Goal: Task Accomplishment & Management: Manage account settings

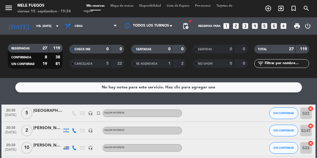
click at [120, 7] on span "Mapa de mesas" at bounding box center [121, 5] width 29 height 3
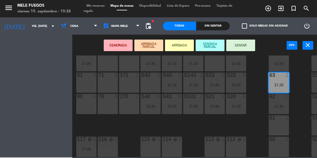
scroll to position [122, 0]
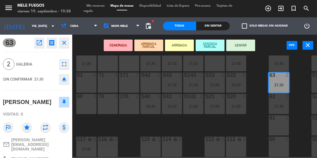
click at [256, 75] on div "100 8 101 8 102 8 103 8 104 8 S32 8 21:00 S33 10 20:30 S34 8 20:30 75 4 85 5 17…" at bounding box center [196, 106] width 242 height 102
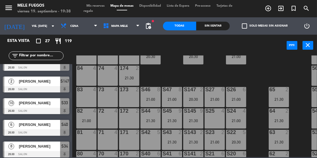
scroll to position [61, 0]
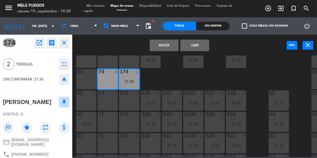
click at [165, 41] on button "Mover" at bounding box center [164, 46] width 29 height 12
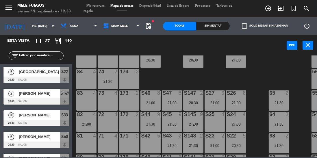
scroll to position [164, 0]
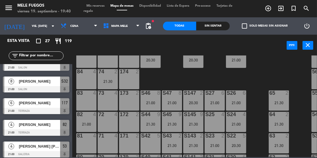
click at [255, 79] on div "100 8 101 8 102 8 103 8 104 8 S32 8 21:00 S33 10 20:30 S34 8 20:30 75 4 85 5 17…" at bounding box center [196, 106] width 242 height 102
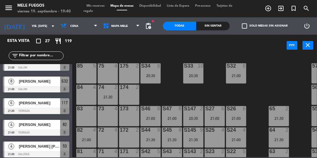
scroll to position [45, 0]
click at [79, 24] on span "Cena" at bounding box center [79, 26] width 42 height 13
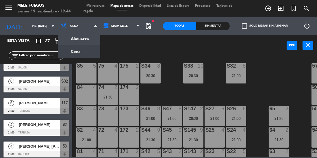
click at [33, 26] on input "vie. [DATE]" at bounding box center [50, 26] width 42 height 9
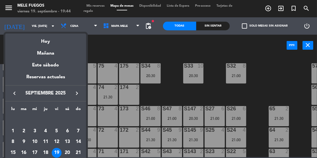
click at [36, 25] on div at bounding box center [158, 79] width 317 height 158
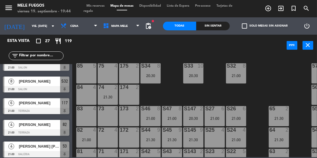
click at [36, 22] on input "vie. [DATE]" at bounding box center [50, 26] width 42 height 9
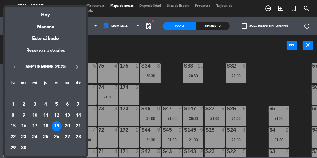
click at [67, 129] on div "20" at bounding box center [67, 126] width 10 height 10
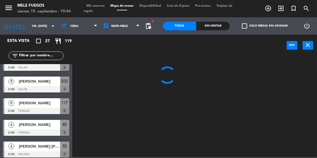
type input "sáb. [DATE]"
click at [84, 31] on span "Cena" at bounding box center [79, 26] width 42 height 13
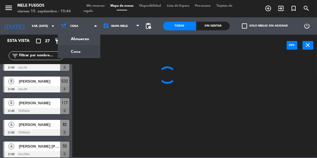
click at [85, 42] on ng-component "menu Mele Fuegos viernes 19. septiembre - 19:44 Mis reservas Mapa de mesas Disp…" at bounding box center [158, 78] width 317 height 157
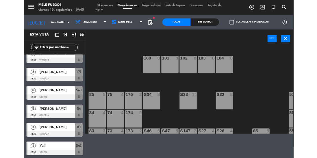
scroll to position [182, 0]
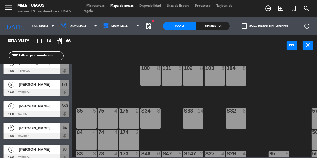
click at [85, 25] on span "Almuerzo" at bounding box center [79, 26] width 42 height 13
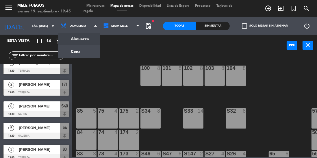
click at [87, 55] on ng-component "menu Mele Fuegos viernes 19. septiembre - 19:45 Mis reservas Mapa de mesas Disp…" at bounding box center [158, 78] width 317 height 157
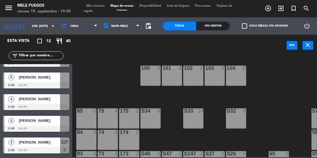
scroll to position [0, 0]
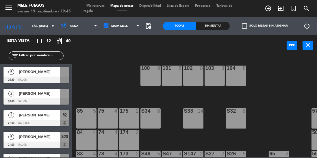
click at [114, 88] on div "100 8 101 8 102 8 103 8 104 8 S32 8 S33 14 S34 8 75 4 85 5 175 2 57 5 74 4 84 4…" at bounding box center [196, 106] width 242 height 102
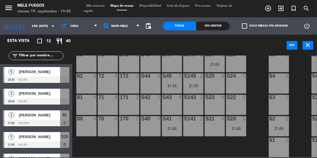
scroll to position [102, 0]
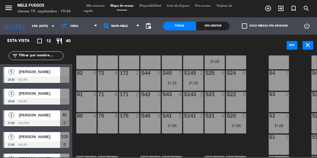
click at [64, 101] on div at bounding box center [36, 101] width 66 height 6
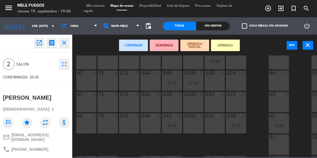
click at [260, 73] on div "100 8 101 8 102 8 103 8 104 8 S32 8 S33 14 S34 8 75 4 85 5 175 2 57 5 74 4 84 4…" at bounding box center [196, 106] width 242 height 102
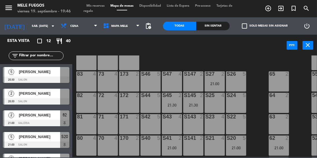
scroll to position [84, 0]
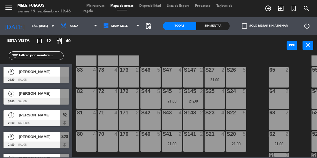
click at [65, 98] on div at bounding box center [64, 94] width 9 height 10
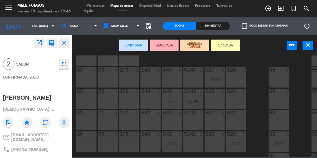
click at [252, 62] on div "100 8 101 8 102 8 103 8 104 8 S32 8 S33 14 S34 8 75 4 85 5 175 2 57 5 74 4 84 4…" at bounding box center [196, 106] width 242 height 102
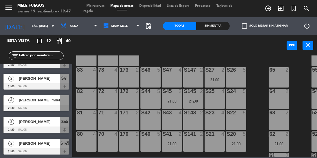
scroll to position [0, 0]
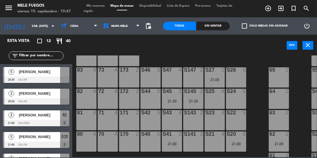
click at [296, 8] on icon "turned_in_not" at bounding box center [293, 8] width 7 height 7
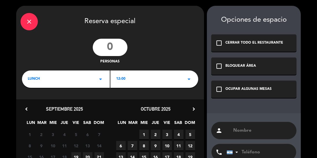
click at [110, 53] on input "number" at bounding box center [110, 47] width 35 height 17
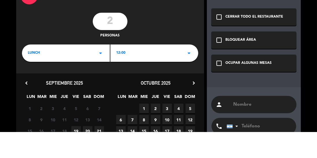
type input "2"
click at [164, 45] on div "2 personas" at bounding box center [110, 52] width 188 height 26
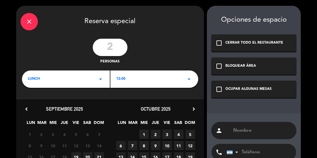
click at [76, 87] on div "LUNCH arrow_drop_down" at bounding box center [66, 79] width 88 height 17
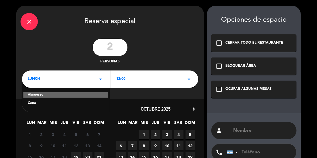
click at [62, 105] on div "Cena" at bounding box center [66, 104] width 76 height 6
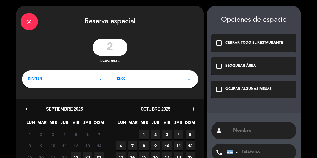
click at [146, 81] on div "12:00 arrow_drop_down" at bounding box center [154, 79] width 88 height 17
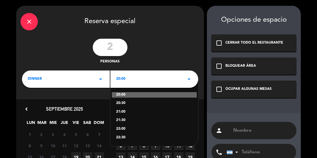
click at [132, 114] on div "21:00" at bounding box center [154, 112] width 76 height 6
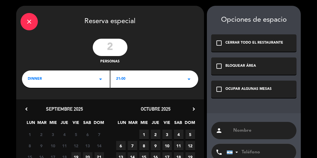
scroll to position [62, 0]
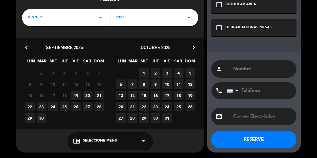
click at [88, 96] on span "20" at bounding box center [88, 96] width 10 height 10
click at [99, 139] on span "Seleccione Menú" at bounding box center [100, 141] width 34 height 6
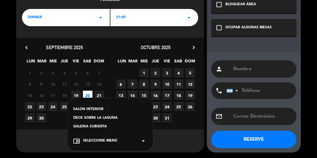
click at [99, 108] on div "SALON INTERIOR" at bounding box center [110, 110] width 74 height 6
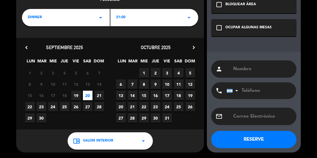
click at [243, 66] on input "text" at bounding box center [263, 69] width 60 height 8
click at [251, 71] on input "Majo Tigre" at bounding box center [263, 69] width 60 height 8
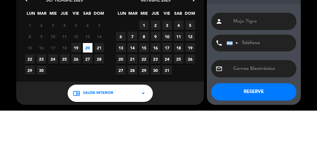
click at [273, 70] on input "Majo Tigre" at bounding box center [263, 69] width 60 height 8
type input "Majo Tigre"
click at [251, 89] on input "tel" at bounding box center [259, 90] width 64 height 17
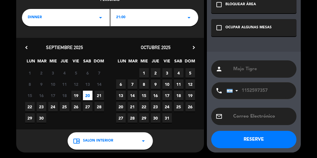
type input "1152597357"
click at [259, 140] on button "RESERVE" at bounding box center [253, 139] width 85 height 17
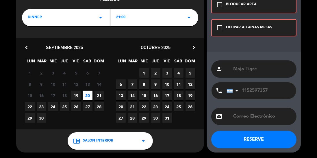
click at [262, 27] on div "OCUPAR ALGUNAS MESAS" at bounding box center [249, 28] width 46 height 6
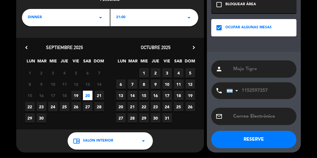
click at [248, 143] on button "RESERVE" at bounding box center [253, 139] width 85 height 17
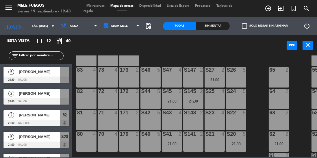
click at [260, 75] on div "100 8 101 8 102 8 103 8 104 8 S32 8 S33 14 S34 8 75 4 85 5 175 2 57 5 74 4 84 4…" at bounding box center [196, 106] width 242 height 102
click at [259, 98] on div "100 8 101 8 102 8 103 8 104 8 S32 8 S33 14 S34 8 75 4 85 5 175 2 57 5 74 4 84 4…" at bounding box center [196, 106] width 242 height 102
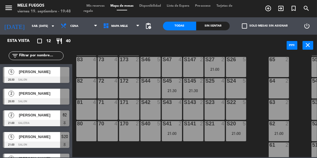
scroll to position [167, 0]
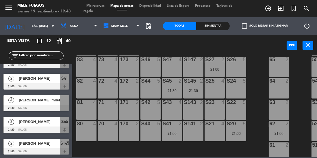
click at [62, 102] on div at bounding box center [64, 100] width 9 height 10
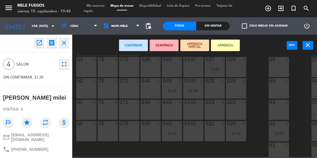
click at [151, 106] on div "S42 5" at bounding box center [150, 110] width 20 height 20
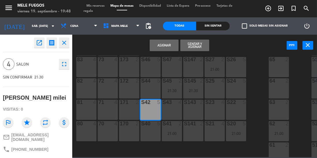
click at [168, 44] on button "Asignar" at bounding box center [164, 46] width 29 height 12
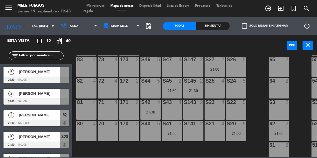
scroll to position [28, 0]
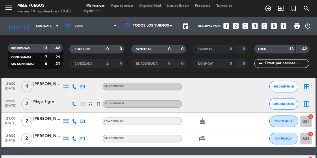
scroll to position [139, 0]
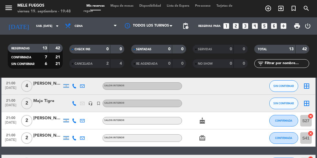
click at [132, 6] on span "Mapa de mesas" at bounding box center [121, 5] width 29 height 3
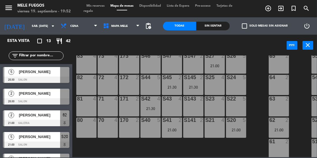
scroll to position [124, 0]
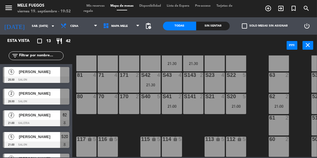
click at [29, 29] on input "sáb. [DATE]" at bounding box center [50, 26] width 42 height 9
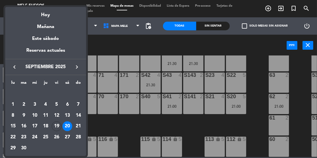
click at [110, 124] on div at bounding box center [158, 79] width 317 height 158
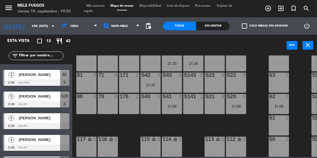
scroll to position [0, 0]
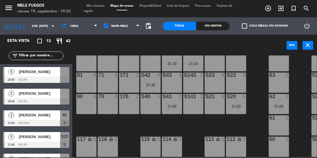
click at [66, 73] on div at bounding box center [64, 72] width 9 height 10
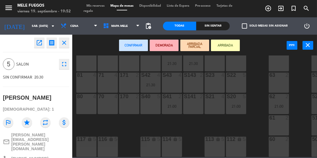
click at [231, 83] on div "S22 5" at bounding box center [236, 83] width 20 height 20
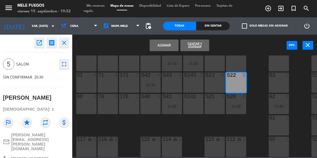
click at [159, 48] on button "Asignar" at bounding box center [164, 46] width 29 height 12
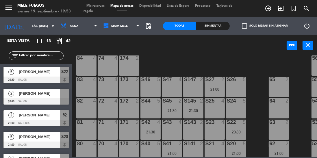
scroll to position [74, 0]
click at [265, 100] on div "64" at bounding box center [269, 100] width 10 height 5
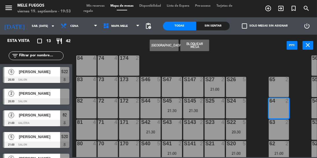
click at [265, 103] on div "64" at bounding box center [269, 100] width 10 height 5
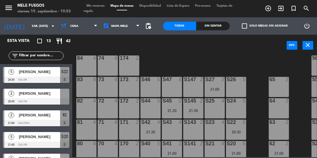
click at [65, 96] on div at bounding box center [64, 94] width 9 height 10
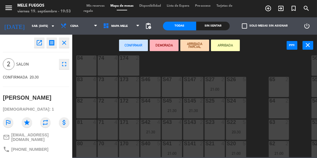
click at [198, 88] on div "S147 2" at bounding box center [193, 87] width 20 height 20
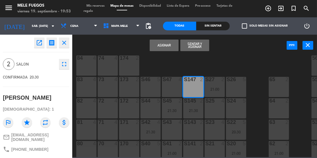
click at [162, 45] on button "Asignar" at bounding box center [164, 46] width 29 height 12
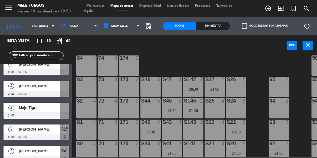
scroll to position [116, 0]
click at [66, 114] on div at bounding box center [36, 115] width 66 height 6
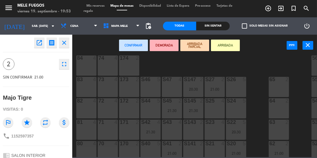
click at [193, 148] on div "S141 2" at bounding box center [193, 151] width 20 height 20
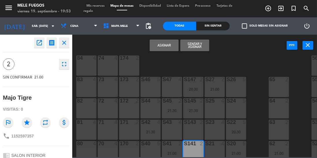
click at [164, 46] on button "Asignar" at bounding box center [164, 46] width 29 height 12
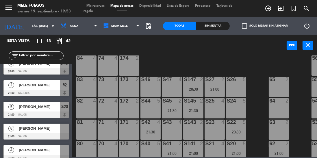
scroll to position [29, 0]
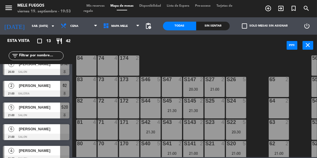
click at [63, 134] on div at bounding box center [36, 137] width 66 height 6
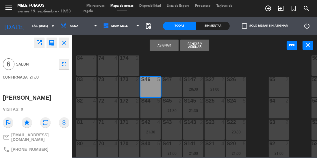
click at [172, 87] on div "S47 4" at bounding box center [172, 87] width 20 height 20
click at [170, 42] on button "Asignar" at bounding box center [164, 46] width 29 height 12
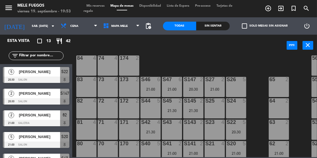
scroll to position [50, 0]
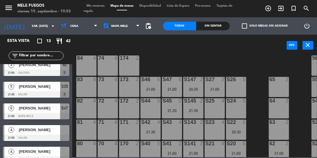
click at [68, 131] on div at bounding box center [64, 130] width 9 height 10
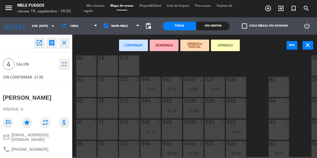
click at [150, 147] on div "S40 5" at bounding box center [150, 151] width 20 height 20
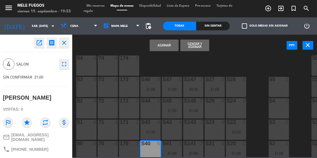
click at [166, 48] on button "Asignar" at bounding box center [164, 46] width 29 height 12
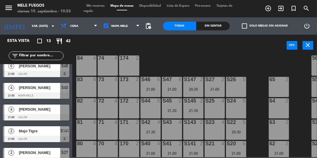
scroll to position [93, 0]
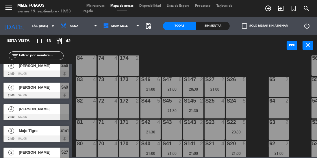
click at [67, 115] on div at bounding box center [36, 117] width 66 height 6
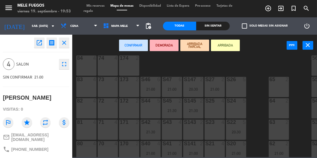
click at [238, 87] on div "S26 5" at bounding box center [236, 87] width 20 height 20
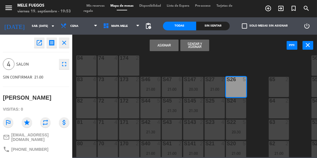
click at [168, 44] on button "Asignar" at bounding box center [164, 46] width 29 height 12
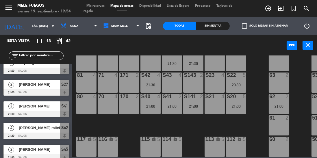
scroll to position [0, 0]
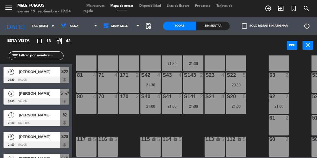
click at [30, 27] on input "sáb. [DATE]" at bounding box center [50, 26] width 42 height 9
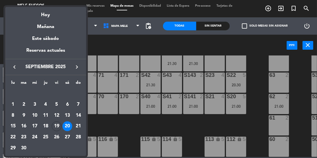
click at [56, 127] on div "19" at bounding box center [57, 126] width 10 height 10
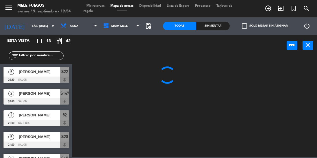
type input "vie. [DATE]"
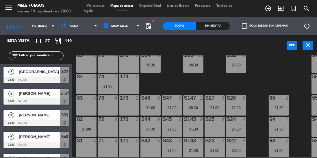
scroll to position [124, 0]
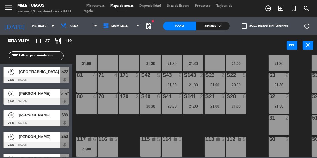
click at [88, 147] on div "21:00" at bounding box center [86, 149] width 20 height 4
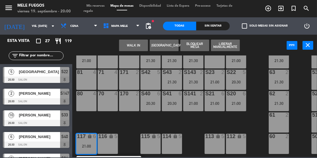
click at [127, 119] on div "100 8 101 8 102 8 103 8 104 8 S32 8 21:00 S33 10 20:30 S34 8 20:30 75 4 85 5 17…" at bounding box center [196, 106] width 242 height 102
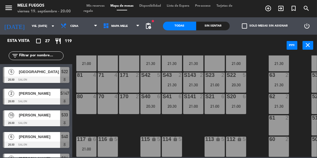
click at [92, 137] on div "6" at bounding box center [96, 139] width 10 height 5
click at [127, 117] on div "100 8 101 8 102 8 103 8 104 8 S32 8 21:00 S33 10 20:30 S34 8 20:30 75 4 85 5 17…" at bounding box center [196, 106] width 242 height 102
click at [116, 142] on div "116 lock 5" at bounding box center [108, 147] width 20 height 20
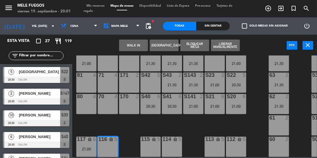
click at [130, 129] on div "100 8 101 8 102 8 103 8 104 8 S32 8 21:00 S33 10 20:30 S34 8 20:30 75 4 85 5 17…" at bounding box center [196, 106] width 242 height 102
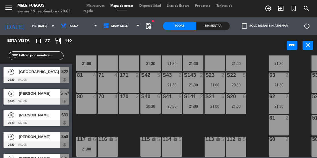
click at [143, 141] on div "115 lock 5" at bounding box center [150, 147] width 20 height 20
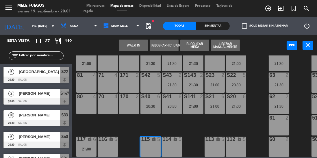
click at [112, 143] on div "116 lock 5" at bounding box center [108, 147] width 20 height 20
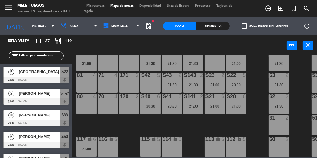
click at [132, 128] on div "100 8 101 8 102 8 103 8 104 8 S32 8 21:00 S33 10 20:30 S34 8 20:30 75 4 85 5 17…" at bounding box center [196, 106] width 242 height 102
click at [129, 126] on div "100 8 101 8 102 8 103 8 104 8 S32 8 21:00 S33 10 20:30 S34 8 20:30 75 4 85 5 17…" at bounding box center [196, 106] width 242 height 102
click at [108, 144] on div "116 lock 5" at bounding box center [108, 147] width 20 height 20
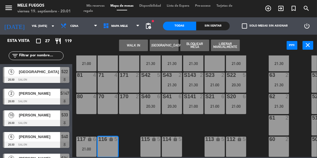
click at [170, 47] on button "[GEOGRAPHIC_DATA]" at bounding box center [164, 46] width 29 height 12
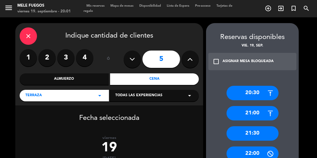
click at [89, 55] on label "4" at bounding box center [84, 57] width 17 height 17
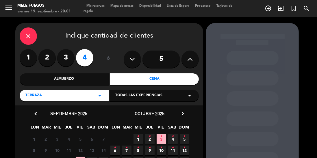
scroll to position [47, 0]
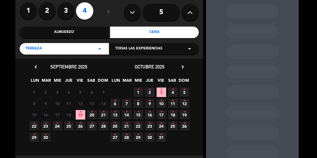
click at [82, 114] on span "19 •" at bounding box center [81, 115] width 10 height 10
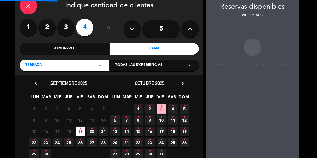
scroll to position [23, 0]
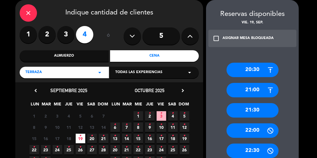
click at [262, 109] on div "21:30" at bounding box center [253, 110] width 52 height 14
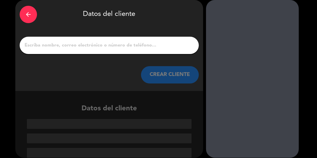
scroll to position [1, 0]
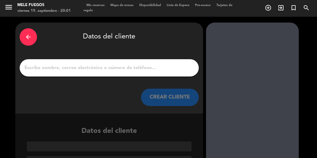
click at [109, 68] on input "1" at bounding box center [109, 68] width 170 height 8
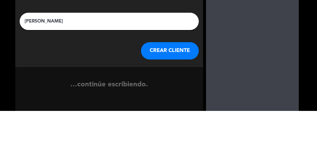
type input "Tomi"
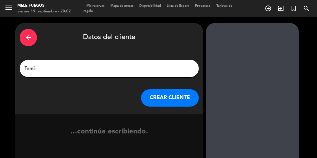
click at [169, 99] on button "CREAR CLIENTE" at bounding box center [170, 97] width 58 height 17
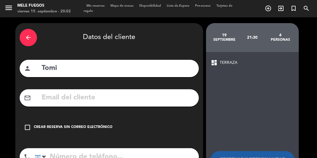
scroll to position [15, 0]
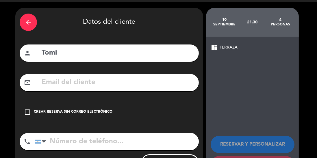
click at [29, 111] on icon "check_box_outline_blank" at bounding box center [27, 112] width 7 height 7
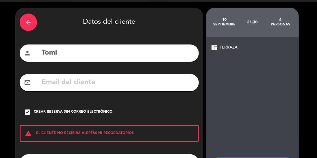
scroll to position [37, 0]
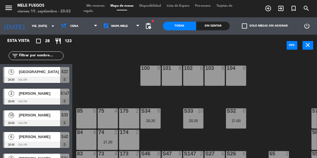
scroll to position [97, 0]
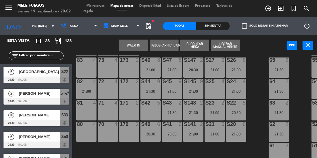
click at [171, 47] on button "[GEOGRAPHIC_DATA]" at bounding box center [164, 46] width 29 height 12
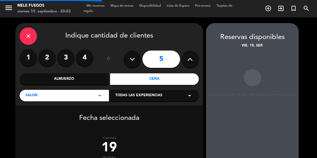
click at [89, 58] on label "4" at bounding box center [84, 57] width 17 height 17
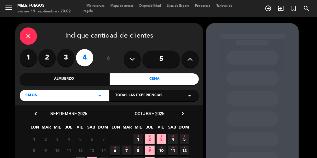
scroll to position [47, 0]
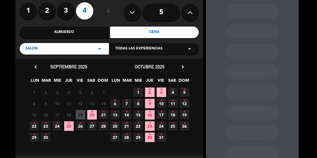
click at [79, 116] on span "19" at bounding box center [81, 115] width 10 height 10
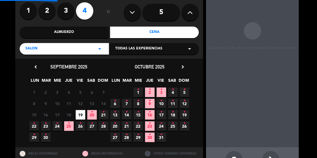
scroll to position [23, 0]
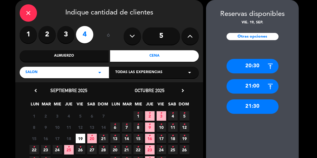
click at [270, 107] on div "21:30" at bounding box center [253, 106] width 52 height 14
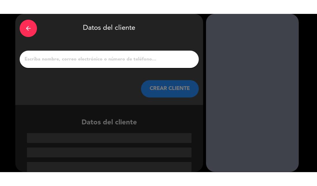
scroll to position [1, 0]
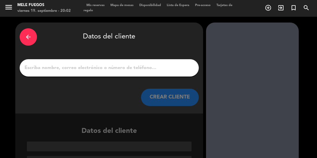
click at [155, 64] on input "1" at bounding box center [109, 68] width 170 height 8
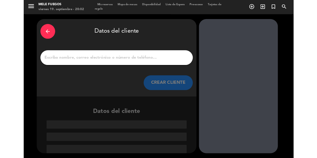
scroll to position [0, 0]
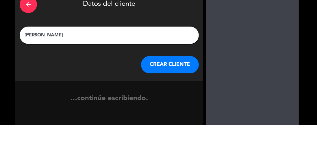
type input "Tomi"
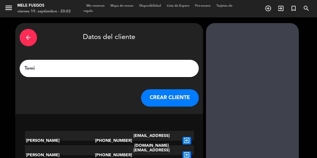
click at [169, 102] on button "CREAR CLIENTE" at bounding box center [170, 97] width 58 height 17
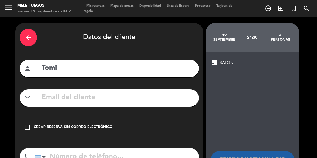
scroll to position [15, 0]
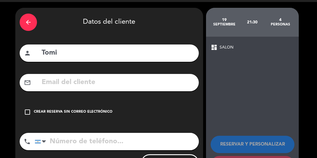
click at [25, 115] on icon "check_box_outline_blank" at bounding box center [27, 112] width 7 height 7
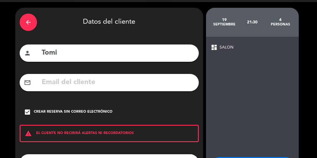
scroll to position [37, 0]
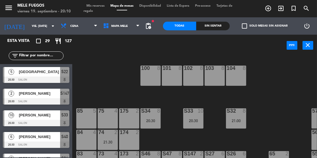
click at [29, 25] on input "vie. [DATE]" at bounding box center [50, 26] width 42 height 9
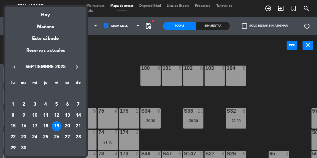
click at [64, 129] on div "20" at bounding box center [67, 126] width 10 height 10
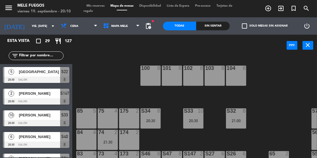
type input "sáb. [DATE]"
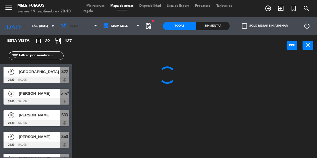
click at [76, 31] on span "Cena" at bounding box center [79, 26] width 42 height 13
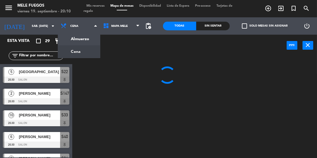
click at [72, 36] on ng-component "menu Mele Fuegos viernes 19. septiembre - 20:10 Mis reservas Mapa de mesas Disp…" at bounding box center [158, 92] width 317 height 185
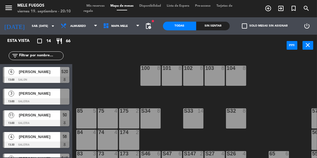
click at [295, 7] on icon "turned_in_not" at bounding box center [293, 8] width 7 height 7
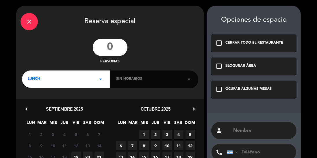
click at [108, 53] on input "number" at bounding box center [110, 47] width 35 height 17
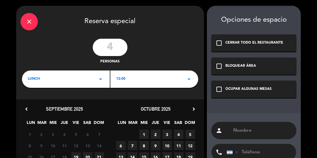
type input "4"
click at [135, 83] on div "12:00 arrow_drop_down" at bounding box center [154, 79] width 88 height 17
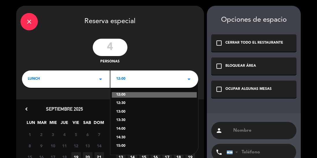
click at [128, 127] on div "14:00" at bounding box center [154, 129] width 76 height 6
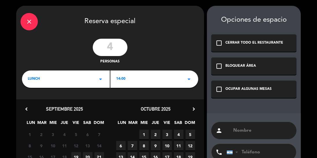
click at [122, 78] on span "14:00" at bounding box center [120, 79] width 9 height 6
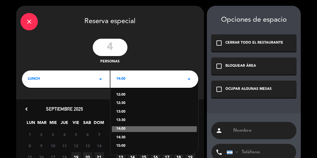
click at [127, 121] on div "13:30" at bounding box center [154, 121] width 76 height 6
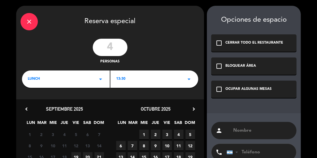
click at [52, 74] on div "LUNCH arrow_drop_down" at bounding box center [66, 79] width 88 height 17
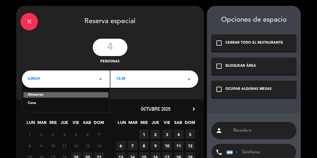
click at [46, 95] on div "Almuerzo" at bounding box center [65, 95] width 85 height 6
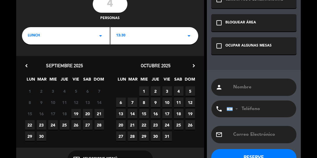
scroll to position [49, 0]
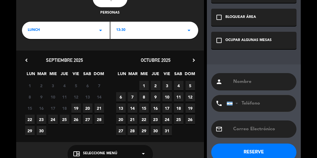
click at [90, 108] on span "20" at bounding box center [88, 108] width 10 height 10
click at [104, 146] on div "chrome_reader_mode Seleccione Menú arrow_drop_down" at bounding box center [110, 153] width 85 height 17
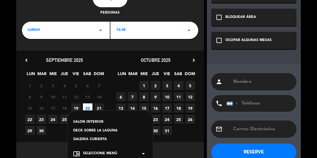
click at [92, 123] on div "SALON INTERIOR" at bounding box center [110, 122] width 74 height 6
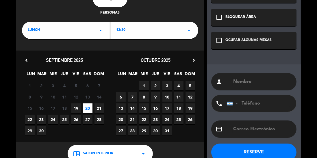
click at [235, 33] on div "check_box_outline_blank OCUPAR ALGUNAS MESAS" at bounding box center [253, 40] width 85 height 17
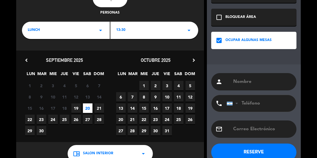
click at [241, 83] on input "text" at bounding box center [263, 82] width 60 height 8
type input "[PERSON_NAME]"
click at [257, 102] on input "tel" at bounding box center [259, 103] width 64 height 17
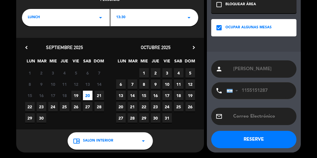
type input "1155151287"
click at [252, 142] on button "RESERVE" at bounding box center [253, 139] width 85 height 17
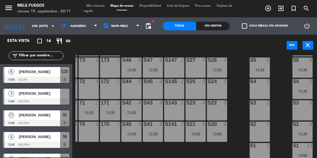
click at [68, 97] on div at bounding box center [64, 94] width 9 height 10
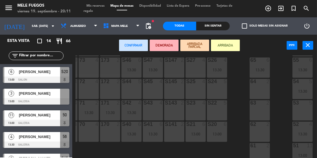
click at [300, 113] on div "53 5" at bounding box center [302, 110] width 20 height 20
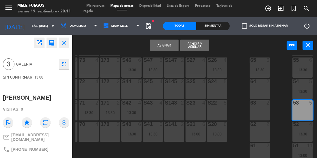
click at [166, 47] on button "Asignar" at bounding box center [164, 46] width 29 height 12
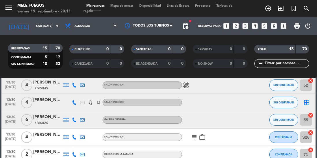
scroll to position [124, 0]
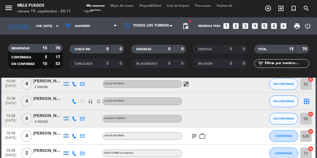
click at [308, 103] on icon "border_all" at bounding box center [306, 101] width 7 height 7
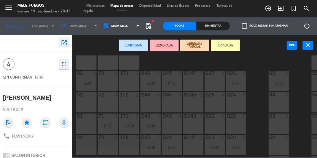
scroll to position [82, 0]
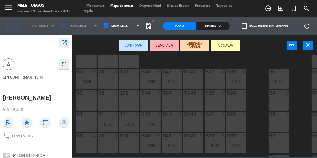
click at [244, 97] on div "S24 5" at bounding box center [236, 100] width 20 height 20
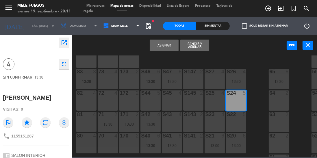
click at [170, 44] on button "Asignar" at bounding box center [164, 46] width 29 height 12
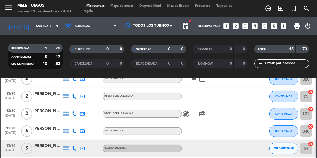
scroll to position [216, 0]
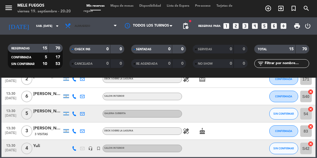
click at [84, 27] on span "Almuerzo" at bounding box center [83, 26] width 16 height 3
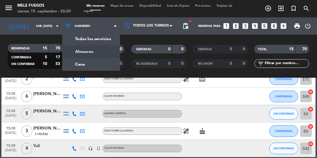
click at [82, 67] on div "menu Mele Fuegos viernes 19. septiembre - 20:20 Mis reservas Mapa de mesas Disp…" at bounding box center [158, 39] width 317 height 78
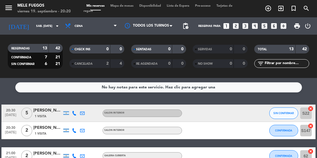
scroll to position [0, 0]
click at [37, 26] on input "sáb. [DATE]" at bounding box center [54, 26] width 42 height 9
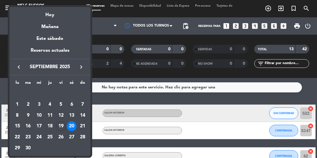
click at [61, 126] on div "19" at bounding box center [61, 126] width 10 height 10
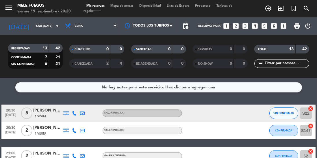
type input "vie. [DATE]"
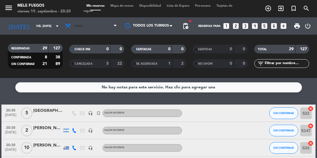
click at [88, 25] on span "Cena" at bounding box center [91, 26] width 58 height 13
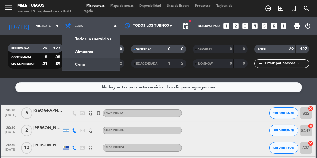
click at [85, 96] on div "No hay notas para este servicio. Haz clic para agregar una 20:30 [DATE] 5 [PERS…" at bounding box center [158, 118] width 317 height 80
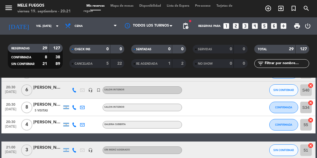
scroll to position [75, 0]
click at [287, 107] on span "CONFIRMADA" at bounding box center [283, 107] width 17 height 3
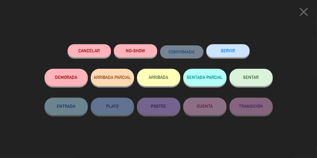
click at [249, 81] on button "SENTAR" at bounding box center [250, 77] width 43 height 17
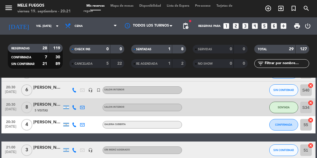
click at [125, 7] on span "Mapa de mesas" at bounding box center [121, 5] width 29 height 3
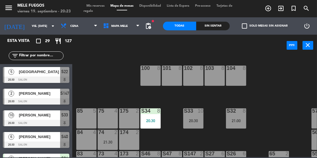
click at [196, 127] on div "S33 10 20:30" at bounding box center [193, 118] width 20 height 20
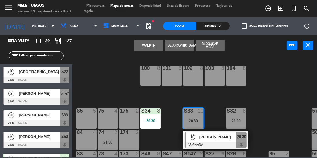
click at [214, 142] on div at bounding box center [216, 145] width 62 height 6
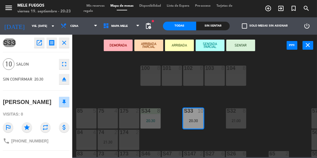
click at [238, 44] on button "SENTAR" at bounding box center [240, 46] width 29 height 12
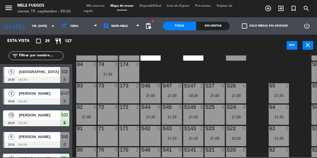
scroll to position [68, 19]
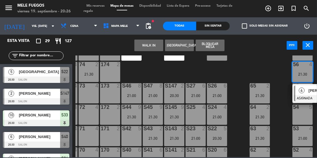
click at [248, 63] on div "100 8 101 8 102 8 103 8 104 8 S32 8 21:00 S33 10 20:30 S34 8 20:30 75 4 85 5 17…" at bounding box center [196, 106] width 242 height 102
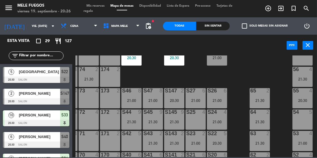
scroll to position [64, 19]
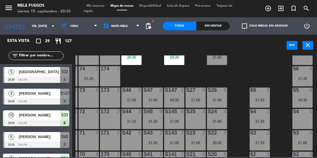
click at [305, 72] on div "56 4 21:30" at bounding box center [302, 76] width 20 height 20
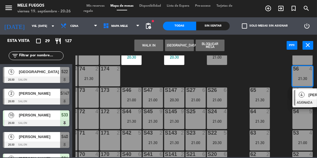
click at [283, 119] on div "100 8 101 8 102 8 103 8 104 8 S32 8 21:00 S33 10 20:30 S34 8 20:30 75 4 85 5 17…" at bounding box center [196, 106] width 242 height 102
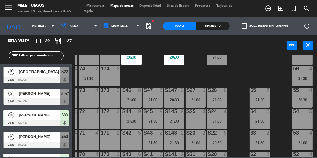
click at [300, 96] on div "55 4 20:30" at bounding box center [302, 98] width 20 height 20
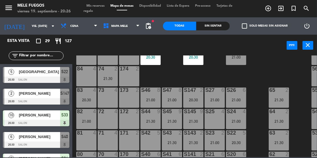
scroll to position [0, 0]
click at [85, 95] on div "83 4 20:30" at bounding box center [86, 98] width 20 height 20
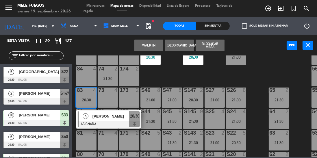
click at [101, 119] on span "[PERSON_NAME]" at bounding box center [110, 116] width 37 height 6
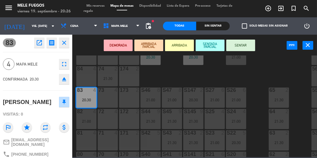
click at [246, 44] on button "SENTAR" at bounding box center [240, 46] width 29 height 12
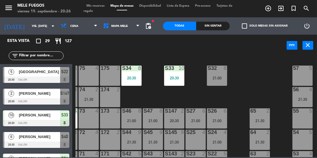
scroll to position [43, 19]
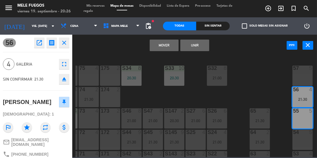
click at [160, 42] on button "Mover" at bounding box center [164, 46] width 29 height 12
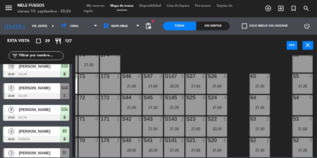
scroll to position [48, 19]
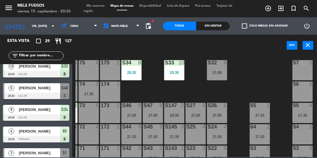
click at [274, 124] on div "2" at bounding box center [270, 126] width 10 height 5
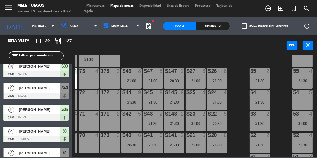
scroll to position [84, 19]
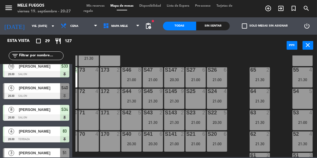
click at [233, 106] on div "100 8 101 8 102 8 103 8 104 8 S32 8 21:00 S33 10 20:30 S34 8 20:30 75 4 85 5 17…" at bounding box center [196, 106] width 242 height 102
click at [237, 108] on div "100 8 101 8 102 8 103 8 104 8 S32 8 21:00 S33 10 20:30 S34 8 20:30 75 4 85 5 17…" at bounding box center [196, 106] width 242 height 102
click at [132, 119] on div "S42 5" at bounding box center [131, 120] width 20 height 20
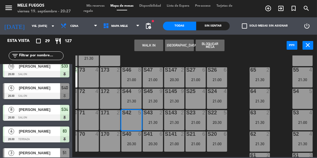
click at [210, 44] on button "Bloquear Mesa" at bounding box center [210, 46] width 29 height 12
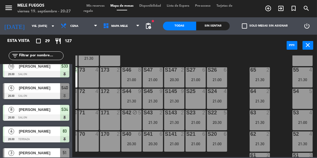
click at [250, 85] on div "65 2 21:30" at bounding box center [260, 77] width 20 height 20
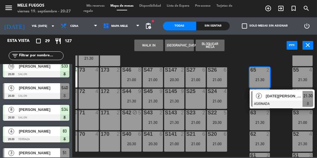
click at [224, 100] on div "21:00" at bounding box center [217, 101] width 20 height 4
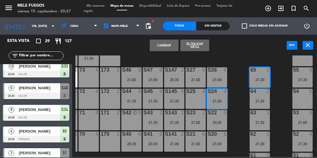
click at [245, 89] on div "64" at bounding box center [250, 91] width 10 height 5
click at [242, 77] on div "100 8 101 8 102 8 103 8 104 8 S32 8 21:00 S33 10 20:30 S34 8 20:30 75 4 85 5 17…" at bounding box center [196, 106] width 242 height 102
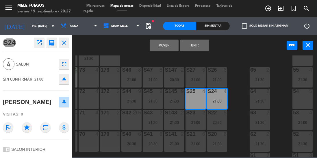
click at [161, 46] on button "Mover" at bounding box center [164, 46] width 29 height 12
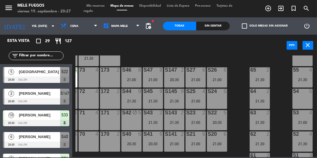
scroll to position [0, 0]
click at [214, 97] on div "S24 5" at bounding box center [217, 99] width 20 height 20
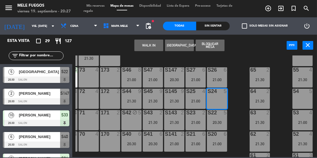
click at [211, 46] on button "Bloquear Mesa" at bounding box center [210, 46] width 29 height 12
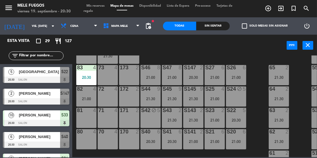
scroll to position [85, 0]
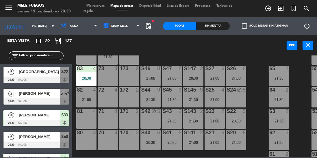
click at [85, 142] on div "80 4" at bounding box center [86, 140] width 20 height 20
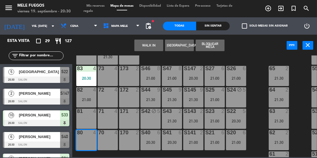
click at [214, 44] on button "Bloquear Mesa" at bounding box center [210, 46] width 29 height 12
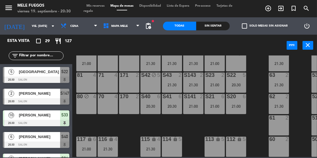
scroll to position [124, 0]
click at [174, 98] on div "S41 6 20:30" at bounding box center [172, 104] width 20 height 20
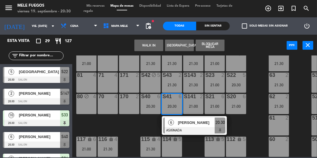
click at [185, 121] on span "[PERSON_NAME]" at bounding box center [196, 123] width 37 height 6
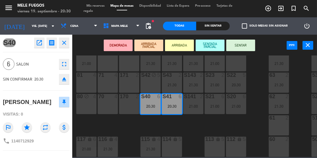
click at [239, 45] on button "SENTAR" at bounding box center [240, 46] width 29 height 12
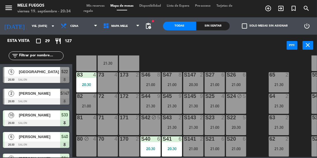
scroll to position [79, 0]
click at [253, 63] on div "100 8 101 8 102 8 103 8 104 8 S32 8 21:00 S33 10 20:30 S34 8 20:30 75 4 85 5 17…" at bounding box center [196, 106] width 242 height 102
click at [196, 77] on div at bounding box center [194, 74] width 10 height 5
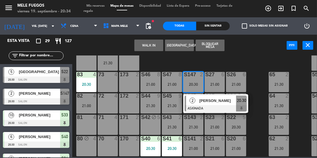
click at [258, 62] on div "100 8 101 8 102 8 103 8 104 8 S32 8 21:00 S33 10 20:30 S34 8 20:30 75 4 85 5 17…" at bounding box center [196, 106] width 242 height 102
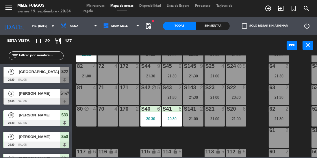
scroll to position [109, 0]
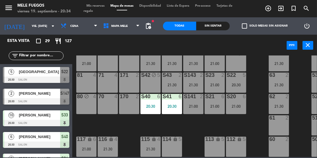
click at [296, 104] on div "100 8 101 8 102 8 103 8 104 8 S32 8 21:00 S33 10 20:30 S34 8 20:30 75 4 85 5 17…" at bounding box center [196, 106] width 242 height 102
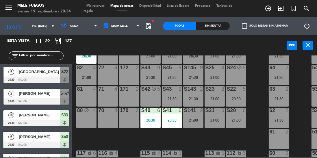
scroll to position [103, 0]
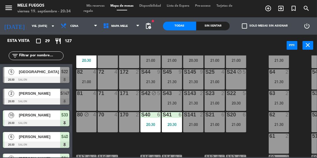
click at [281, 98] on div "63 2 21:30" at bounding box center [279, 101] width 20 height 20
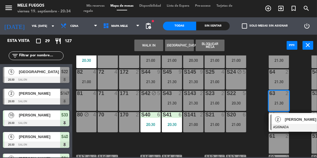
click at [299, 96] on div "100 8 101 8 102 8 103 8 104 8 S32 8 21:00 S33 10 20:30 S34 8 20:30 75 4 85 5 17…" at bounding box center [196, 106] width 242 height 102
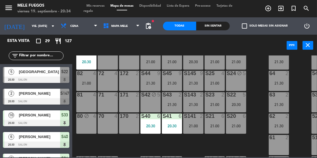
scroll to position [102, 0]
click at [281, 103] on div "21:30" at bounding box center [279, 105] width 20 height 4
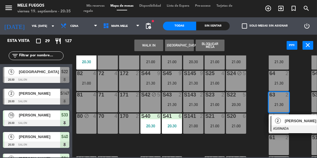
click at [301, 94] on div "100 8 101 8 102 8 103 8 104 8 S32 8 21:00 S33 10 20:30 S34 8 20:30 75 4 85 5 17…" at bounding box center [196, 106] width 242 height 102
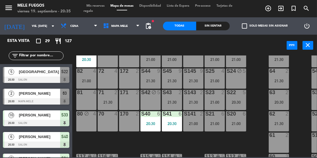
scroll to position [114, 0]
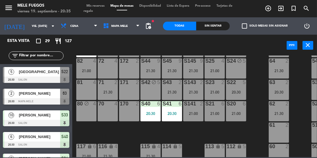
click at [279, 89] on div "63 2 20:30" at bounding box center [279, 90] width 20 height 20
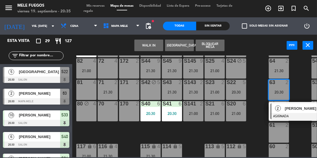
click at [289, 114] on div at bounding box center [301, 116] width 62 height 6
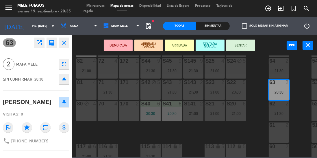
click at [245, 43] on button "SENTAR" at bounding box center [240, 46] width 29 height 12
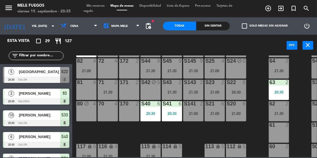
click at [112, 91] on div "21:30" at bounding box center [108, 92] width 20 height 4
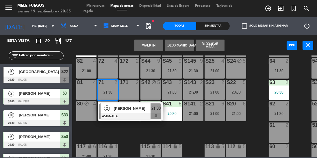
click at [259, 93] on div "100 8 101 8 102 8 103 8 104 8 S32 8 21:00 S33 10 20:30 S34 8 20:30 75 4 85 5 17…" at bounding box center [196, 106] width 242 height 102
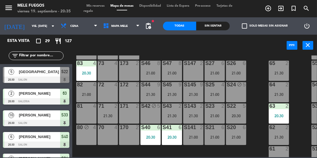
scroll to position [90, 0]
click at [219, 116] on div "21:00" at bounding box center [215, 116] width 20 height 4
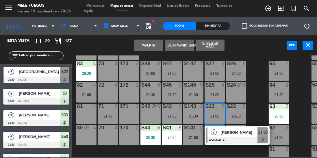
click at [259, 90] on div "100 8 101 8 102 8 103 8 104 8 S32 8 21:00 S33 10 20:30 S34 8 20:30 75 4 85 5 17…" at bounding box center [196, 106] width 242 height 102
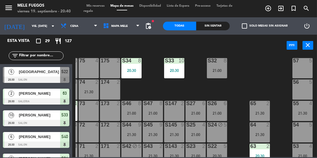
scroll to position [49, 19]
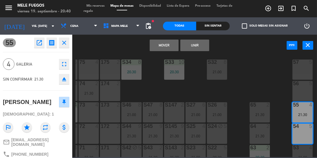
click at [165, 42] on button "Mover" at bounding box center [164, 46] width 29 height 12
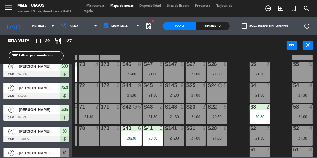
scroll to position [86, 19]
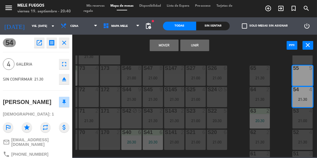
click at [161, 44] on button "Mover" at bounding box center [164, 46] width 29 height 12
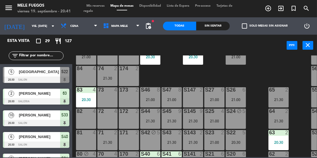
scroll to position [63, 0]
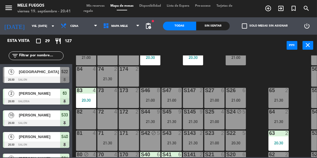
click at [103, 80] on div "21:30" at bounding box center [107, 79] width 20 height 4
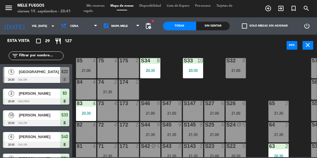
scroll to position [45, 0]
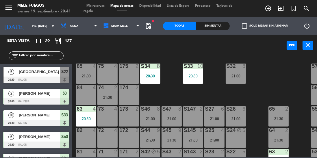
click at [167, 90] on div "100 8 101 8 102 8 103 8 104 8 S32 8 21:00 S33 10 20:30 S34 8 20:30 75 4 85 4 21…" at bounding box center [196, 106] width 242 height 102
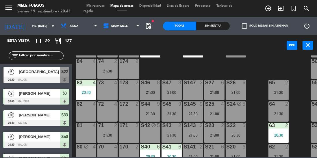
scroll to position [65, 0]
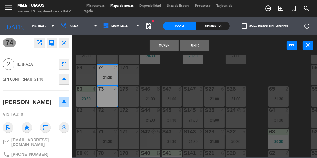
click at [165, 45] on button "Mover" at bounding box center [164, 46] width 29 height 12
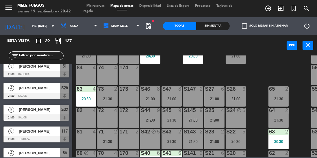
scroll to position [65, 19]
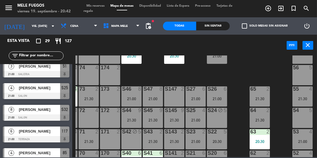
click at [307, 99] on div "21:30" at bounding box center [302, 99] width 20 height 4
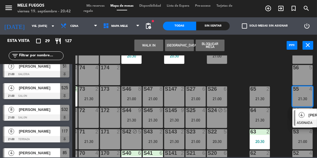
click at [284, 99] on div "100 8 101 8 102 8 103 8 104 8 S32 8 21:00 S33 10 20:30 S34 8 20:30 75 4 85 4 21…" at bounding box center [196, 106] width 242 height 102
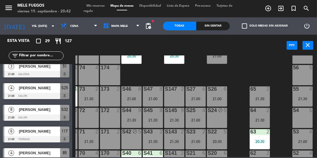
click at [307, 101] on div "55 4 21:30" at bounding box center [302, 96] width 20 height 20
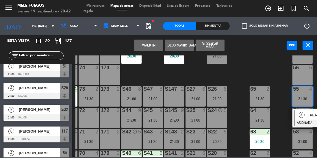
click at [278, 122] on div "100 8 101 8 102 8 103 8 104 8 S32 8 21:00 S33 10 20:30 S34 8 20:30 75 4 85 4 21…" at bounding box center [196, 106] width 242 height 102
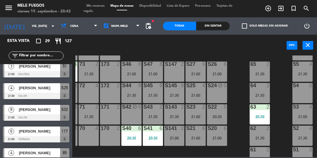
scroll to position [90, 19]
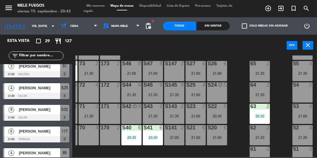
click at [303, 109] on div "53 4" at bounding box center [302, 107] width 20 height 6
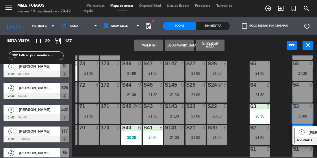
click at [278, 118] on div "100 8 101 8 102 8 103 8 104 8 S32 8 21:00 S33 10 20:30 S34 8 20:30 75 4 85 4 21…" at bounding box center [196, 106] width 242 height 102
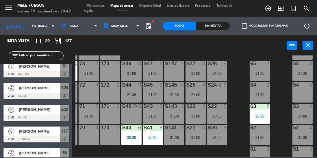
click at [305, 134] on div "52 4 21:30" at bounding box center [302, 135] width 20 height 20
click at [278, 124] on div "100 8 101 8 102 8 103 8 104 8 S32 8 21:00 S33 10 20:30 S34 8 20:30 75 4 85 4 21…" at bounding box center [196, 106] width 242 height 102
click at [301, 75] on div "21:30" at bounding box center [302, 73] width 20 height 4
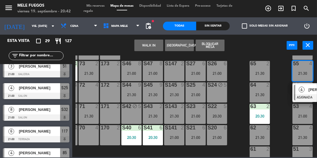
click at [285, 101] on div "100 8 101 8 102 8 103 8 104 8 S32 8 21:00 S33 10 20:30 S34 8 20:30 75 4 85 4 21…" at bounding box center [196, 106] width 242 height 102
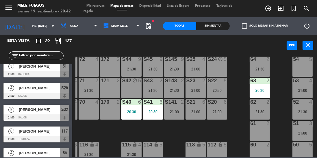
scroll to position [124, 19]
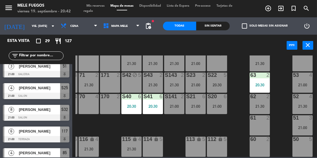
click at [266, 123] on div "61 2" at bounding box center [260, 125] width 20 height 20
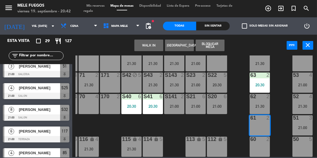
click at [213, 45] on button "Bloquear Mesa" at bounding box center [210, 46] width 29 height 12
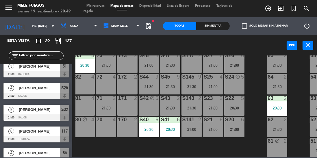
scroll to position [124, 2]
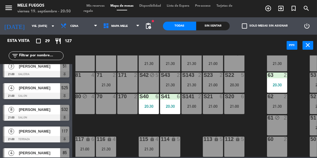
click at [256, 114] on div "100 8 101 8 102 8 103 8 104 8 S32 8 21:00 S33 10 20:30 S34 8 20:30 75 4 85 4 21…" at bounding box center [196, 106] width 242 height 102
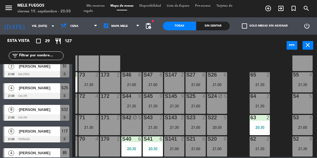
scroll to position [77, 19]
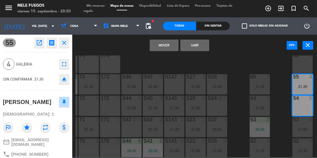
click at [166, 46] on button "Mover" at bounding box center [164, 46] width 29 height 12
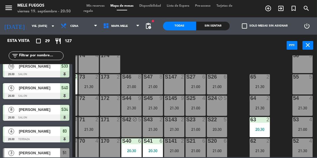
scroll to position [50, 19]
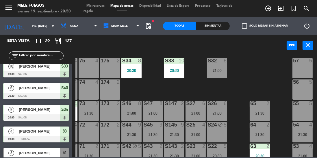
click at [299, 91] on div "56 5" at bounding box center [302, 89] width 20 height 20
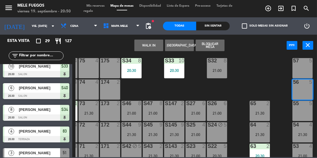
click at [303, 66] on div "57 5" at bounding box center [302, 68] width 20 height 20
click at [216, 44] on button "Bloquear Mesa" at bounding box center [210, 46] width 29 height 12
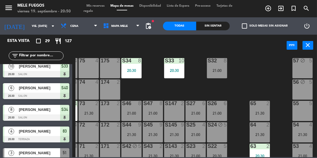
click at [299, 113] on div "55 5" at bounding box center [302, 111] width 20 height 20
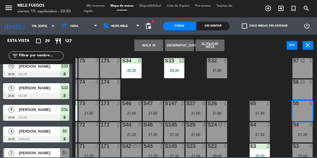
click at [305, 84] on icon "block" at bounding box center [302, 81] width 5 height 5
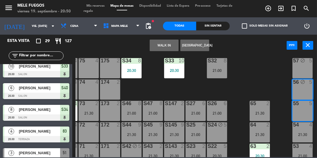
click at [261, 82] on div "100 8 101 8 102 8 103 8 104 8 S32 8 21:00 S33 10 20:30 S34 8 20:30 75 4 85 4 21…" at bounding box center [196, 106] width 242 height 102
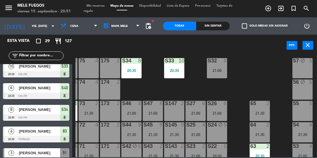
click at [302, 91] on div "56 block 5" at bounding box center [302, 89] width 20 height 20
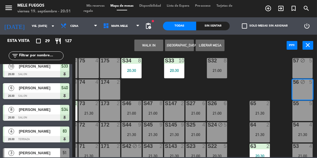
click at [211, 45] on button "Liberar Mesa" at bounding box center [210, 46] width 29 height 12
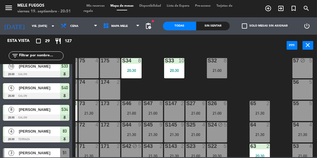
click at [297, 114] on div "55 5" at bounding box center [302, 111] width 20 height 20
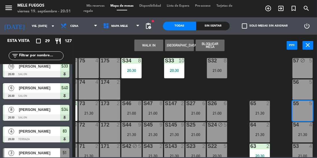
click at [216, 41] on button "Bloquear Mesa" at bounding box center [210, 46] width 29 height 12
click at [250, 74] on div "100 8 101 8 102 8 103 8 104 8 S32 8 21:00 S33 10 20:30 S34 8 20:30 75 4 85 4 21…" at bounding box center [196, 106] width 242 height 102
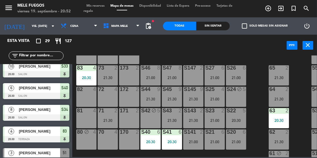
scroll to position [86, 0]
click at [90, 118] on div "81 4" at bounding box center [86, 118] width 20 height 20
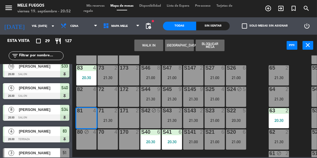
click at [214, 46] on button "Bloquear Mesa" at bounding box center [210, 46] width 29 height 12
click at [88, 98] on div "82 4" at bounding box center [86, 97] width 20 height 20
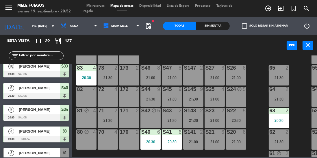
click at [216, 49] on div "power_input close" at bounding box center [179, 46] width 214 height 22
click at [85, 101] on div "82 4" at bounding box center [86, 97] width 20 height 20
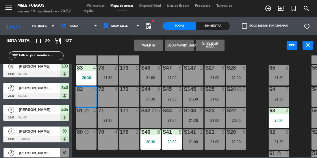
click at [211, 49] on button "Bloquear Mesa" at bounding box center [210, 46] width 29 height 12
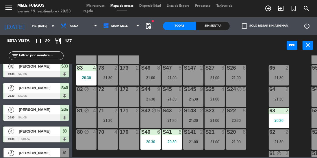
click at [109, 141] on div "70 4" at bounding box center [108, 139] width 20 height 20
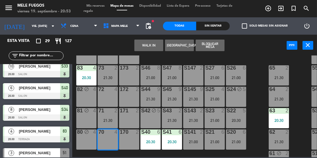
click at [214, 44] on button "Bloquear Mesa" at bounding box center [210, 46] width 29 height 12
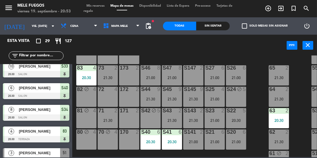
click at [129, 142] on div "170 2" at bounding box center [129, 139] width 20 height 20
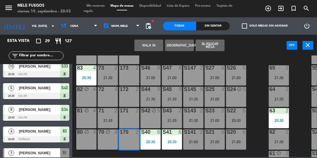
click at [217, 48] on button "Bloquear Mesa" at bounding box center [210, 46] width 29 height 12
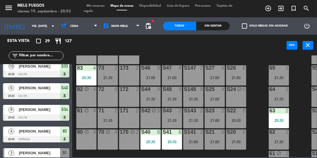
click at [111, 98] on div "72 4" at bounding box center [108, 97] width 20 height 20
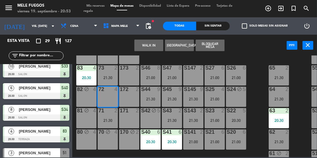
click at [214, 50] on button "Bloquear Mesa" at bounding box center [210, 46] width 29 height 12
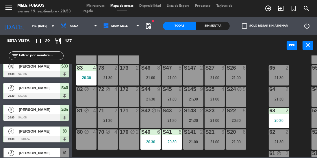
scroll to position [58, 0]
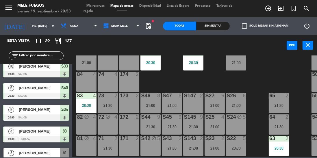
click at [88, 82] on div "84 4" at bounding box center [86, 82] width 20 height 20
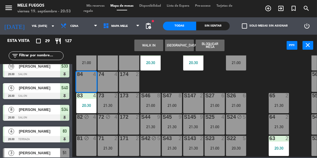
click at [215, 44] on button "Bloquear Mesa" at bounding box center [210, 46] width 29 height 12
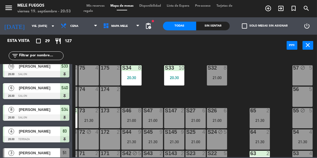
scroll to position [0, 19]
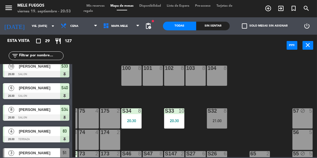
click at [283, 119] on div "100 8 101 8 102 8 103 8 104 8 S32 8 21:00 S33 10 20:30 S34 8 20:30 75 4 85 4 21…" at bounding box center [196, 106] width 242 height 102
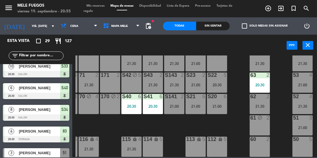
scroll to position [124, 14]
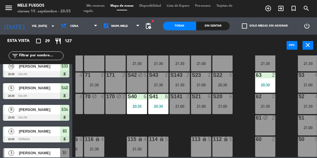
click at [177, 107] on div "S141 2 21:00" at bounding box center [180, 104] width 20 height 20
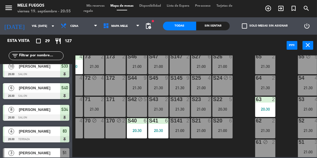
scroll to position [86, 14]
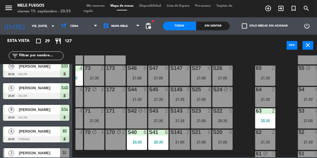
click at [156, 145] on div "S41 6 20:30" at bounding box center [158, 140] width 20 height 20
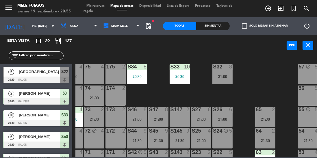
scroll to position [0, 0]
click at [94, 95] on div "74 2 21:00" at bounding box center [94, 96] width 20 height 20
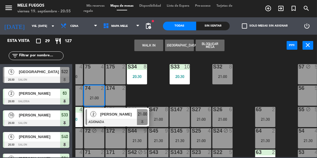
click at [112, 116] on span "[PERSON_NAME]" at bounding box center [118, 114] width 37 height 6
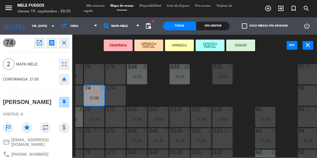
click at [238, 44] on button "SENTAR" at bounding box center [240, 46] width 29 height 12
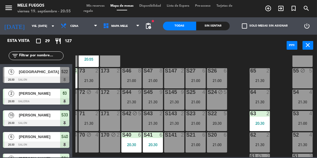
scroll to position [124, 19]
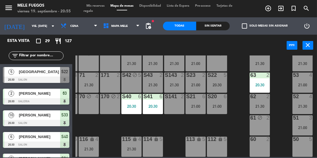
click at [309, 83] on div "21:00" at bounding box center [302, 85] width 20 height 4
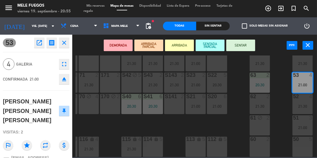
click at [248, 46] on button "SENTAR" at bounding box center [240, 46] width 29 height 12
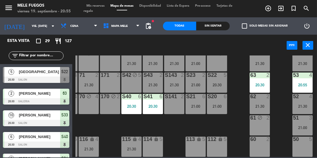
scroll to position [0, 0]
click at [308, 83] on div "20:55" at bounding box center [302, 85] width 20 height 4
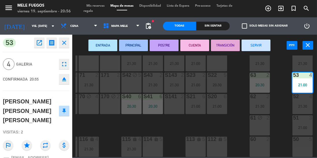
click at [246, 94] on div "62" at bounding box center [250, 96] width 10 height 5
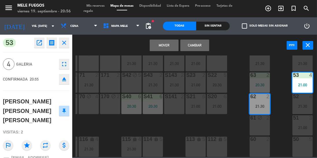
click at [241, 87] on div "100 8 101 8 102 8 103 8 104 8 S32 8 21:00 S33 10 20:30 S34 8 20:30 75 4 85 4 21…" at bounding box center [196, 106] width 242 height 102
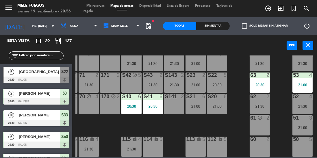
click at [212, 104] on div "21:00" at bounding box center [217, 106] width 20 height 4
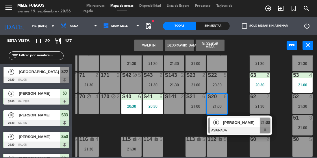
click at [246, 94] on div "62" at bounding box center [250, 96] width 10 height 5
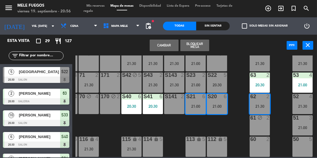
click at [234, 115] on div "100 8 101 8 102 8 103 8 104 8 S32 8 21:00 S33 10 20:30 S34 8 20:30 75 4 85 4 21…" at bounding box center [196, 106] width 242 height 102
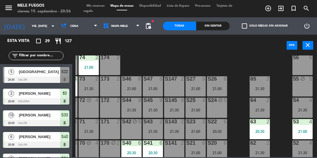
scroll to position [68, 19]
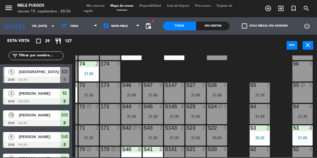
click at [218, 90] on div "S26 6 21:00" at bounding box center [217, 93] width 20 height 20
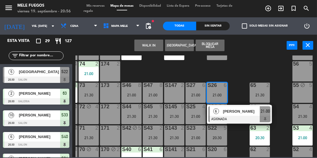
click at [262, 114] on span "21:00" at bounding box center [265, 111] width 9 height 7
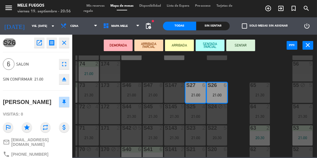
click at [242, 50] on button "SENTAR" at bounding box center [240, 46] width 29 height 12
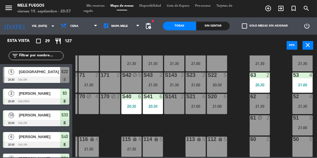
scroll to position [124, 19]
click at [217, 104] on div "21:00" at bounding box center [217, 106] width 20 height 4
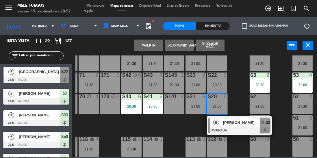
click at [134, 101] on div "S40 6 20:30" at bounding box center [131, 104] width 20 height 20
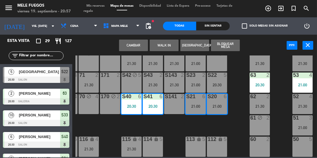
click at [139, 47] on button "Cambiar" at bounding box center [133, 46] width 29 height 12
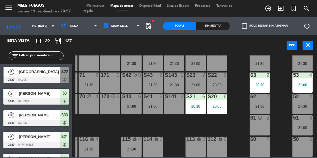
click at [132, 109] on div "S40 6 21:00" at bounding box center [131, 104] width 20 height 20
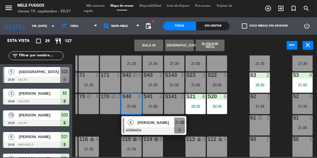
click at [145, 122] on span "[PERSON_NAME]" at bounding box center [156, 123] width 37 height 6
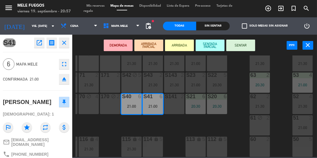
click at [245, 43] on button "SENTAR" at bounding box center [240, 46] width 29 height 12
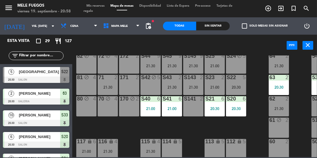
scroll to position [124, 0]
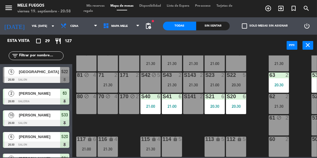
click at [105, 104] on div "70 block 4" at bounding box center [108, 104] width 20 height 20
click at [131, 106] on div "170 block 2" at bounding box center [129, 104] width 20 height 20
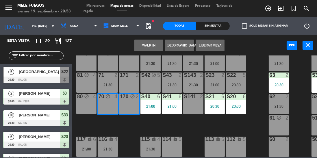
click at [258, 68] on div "100 8 101 8 102 8 103 8 104 8 S32 8 21:00 S33 10 20:30 S34 8 20:30 75 4 85 4 21…" at bounding box center [196, 106] width 242 height 102
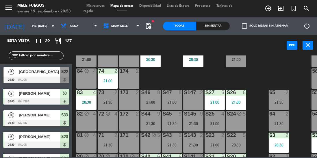
scroll to position [61, 0]
click at [108, 98] on div "73 2 21:30" at bounding box center [108, 100] width 20 height 20
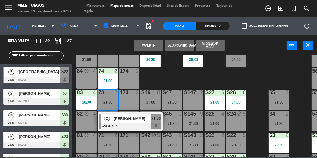
click at [259, 71] on div "100 8 101 8 102 8 103 8 104 8 S32 8 21:00 S33 10 20:30 S34 8 20:30 75 4 85 4 21…" at bounding box center [196, 106] width 242 height 102
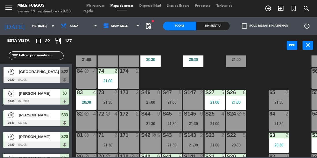
click at [105, 101] on div "21:30" at bounding box center [108, 102] width 20 height 4
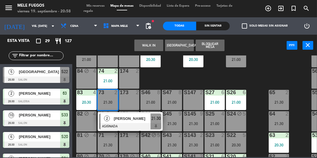
click at [257, 77] on div "100 8 101 8 102 8 103 8 104 8 S32 8 21:00 S33 10 20:30 S34 8 20:30 75 4 85 4 21…" at bounding box center [196, 106] width 242 height 102
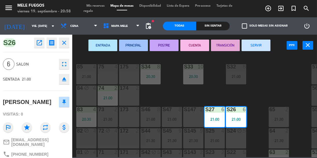
scroll to position [40, 0]
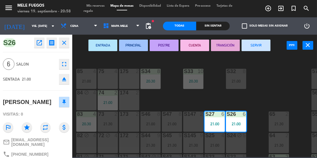
click at [261, 90] on div "100 8 101 8 102 8 103 8 104 8 S32 8 21:00 S33 10 20:30 S34 8 20:30 75 4 85 4 21…" at bounding box center [196, 106] width 242 height 102
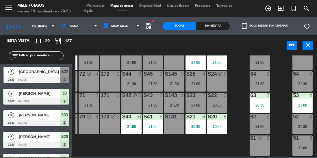
scroll to position [124, 19]
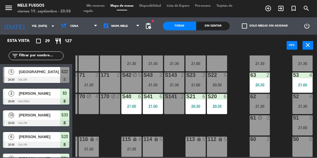
click at [307, 105] on div "21:30" at bounding box center [302, 106] width 20 height 4
click at [279, 126] on div "100 8 101 8 102 8 103 8 104 8 S32 8 21:00 S33 10 20:30 S34 8 20:30 75 4 85 4 21…" at bounding box center [196, 106] width 242 height 102
click at [301, 126] on div "21:00" at bounding box center [302, 128] width 20 height 4
click at [279, 127] on div "100 8 101 8 102 8 103 8 104 8 S32 8 21:00 S33 10 20:30 S34 8 20:30 75 4 85 4 21…" at bounding box center [196, 106] width 242 height 102
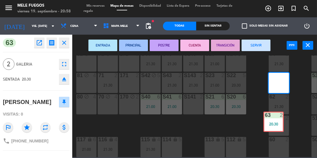
scroll to position [124, 0]
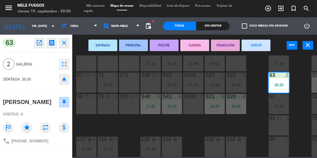
click at [255, 81] on div "100 8 101 8 102 8 103 8 104 8 S32 8 21:00 S33 10 20:30 S34 8 20:30 75 4 85 4 21…" at bounding box center [196, 106] width 242 height 102
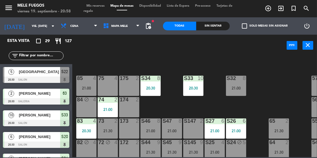
scroll to position [34, 0]
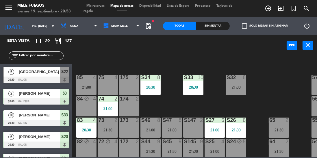
click at [217, 101] on div "100 8 101 8 102 8 103 8 104 8 S32 8 21:00 S33 10 20:30 S34 8 20:30 75 4 85 4 21…" at bounding box center [196, 106] width 242 height 102
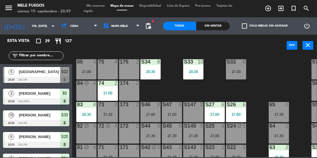
scroll to position [75, 0]
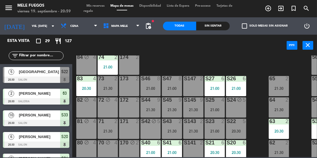
click at [153, 83] on div "S46 8 21:00" at bounding box center [150, 86] width 20 height 20
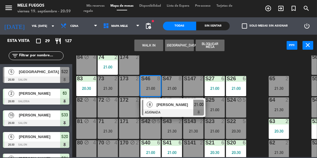
click at [167, 109] on div at bounding box center [173, 112] width 62 height 6
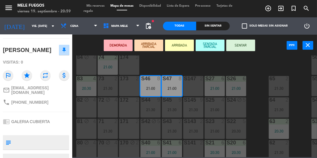
scroll to position [53, 0]
click at [255, 96] on div "100 8 101 8 102 8 103 8 104 8 S32 8 21:00 S33 10 20:30 S34 8 20:30 75 4 85 4 21…" at bounding box center [196, 106] width 242 height 102
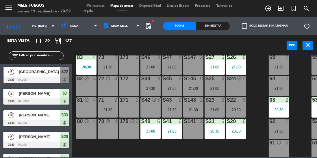
scroll to position [72, 0]
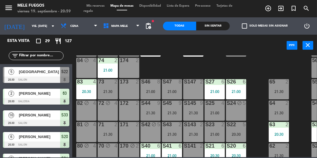
click at [175, 94] on div "S47 8 21:00" at bounding box center [172, 89] width 20 height 20
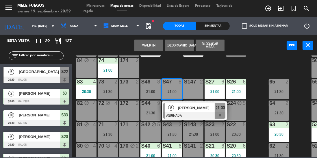
click at [193, 111] on div "[PERSON_NAME]" at bounding box center [196, 108] width 38 height 10
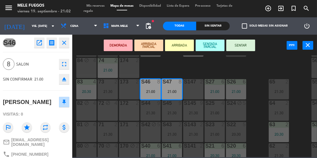
click at [263, 76] on div "100 8 101 8 102 8 103 8 104 8 S32 8 21:00 S33 10 20:30 S34 8 20:30 75 4 85 4 21…" at bounding box center [196, 106] width 242 height 102
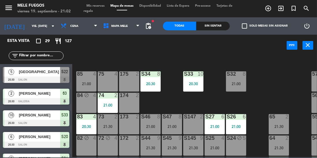
scroll to position [35, 0]
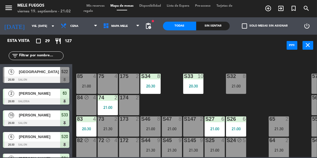
click at [88, 83] on div "85 4 21:00" at bounding box center [86, 84] width 20 height 20
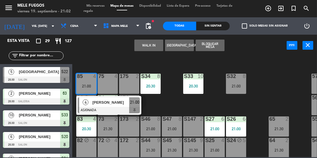
click at [129, 45] on div "WALK IN [GEOGRAPHIC_DATA] Bloquear Mesa power_input close" at bounding box center [179, 46] width 214 height 22
click at [111, 54] on div "WALK IN [GEOGRAPHIC_DATA] Bloquear Mesa power_input close" at bounding box center [179, 46] width 214 height 22
click at [106, 53] on div "WALK IN [GEOGRAPHIC_DATA] Bloquear Mesa power_input close" at bounding box center [179, 46] width 214 height 22
click at [105, 54] on div "WALK IN [GEOGRAPHIC_DATA] Bloquear Mesa power_input close" at bounding box center [179, 46] width 214 height 22
click at [108, 51] on div "WALK IN [GEOGRAPHIC_DATA] Bloquear Mesa power_input close" at bounding box center [179, 46] width 214 height 22
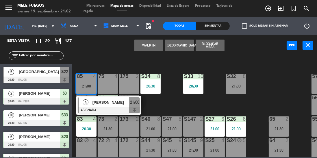
click at [109, 50] on div "WALK IN [GEOGRAPHIC_DATA] Bloquear Mesa power_input close" at bounding box center [179, 46] width 214 height 22
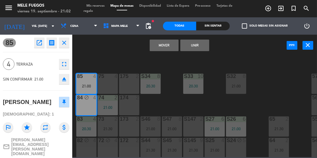
click at [166, 41] on button "Mover" at bounding box center [164, 46] width 29 height 12
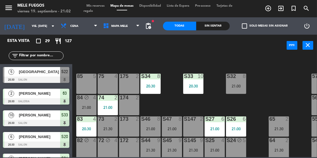
scroll to position [0, 0]
click at [88, 109] on div "21:00" at bounding box center [86, 107] width 20 height 4
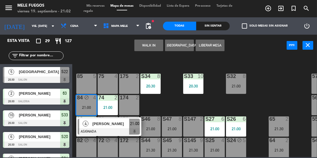
click at [108, 125] on span "[PERSON_NAME]" at bounding box center [110, 124] width 37 height 6
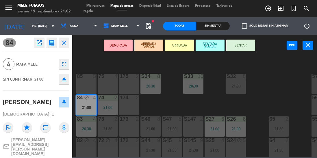
click at [244, 47] on button "SENTAR" at bounding box center [240, 46] width 29 height 12
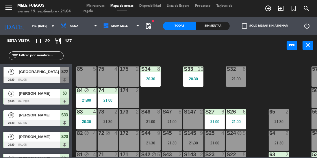
scroll to position [32, 0]
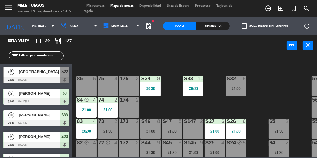
click at [265, 80] on div "100 8 101 8 102 8 103 8 104 8 S32 8 21:00 S33 10 20:30 S34 8 20:30 75 4 85 5 17…" at bounding box center [196, 106] width 242 height 102
click at [86, 85] on div "85 5" at bounding box center [86, 86] width 20 height 20
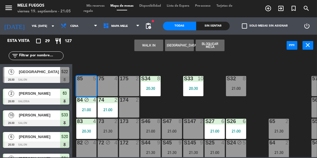
click at [214, 44] on button "Bloquear Mesa" at bounding box center [210, 46] width 29 height 12
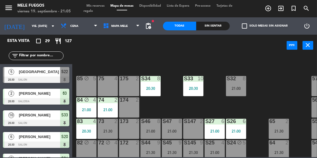
click at [109, 88] on div "75 4" at bounding box center [108, 86] width 20 height 20
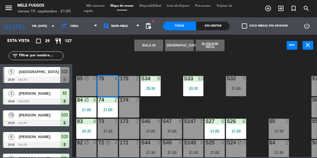
click at [217, 46] on button "Bloquear Mesa" at bounding box center [210, 46] width 29 height 12
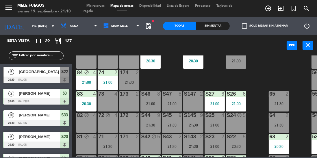
scroll to position [136, 0]
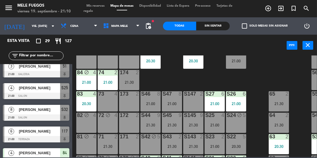
click at [168, 77] on div "100 8 101 8 102 8 103 8 104 8 S32 8 21:00 S33 10 20:30 S34 8 20:30 75 block 4 8…" at bounding box center [196, 106] width 242 height 102
click at [107, 103] on div "73 4" at bounding box center [108, 101] width 20 height 20
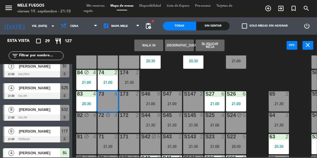
click at [166, 84] on div "100 8 101 8 102 8 103 8 104 8 S32 8 21:00 S33 10 20:30 S34 8 20:30 75 block 4 8…" at bounding box center [196, 106] width 242 height 102
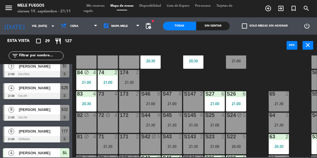
click at [258, 64] on div "100 8 101 8 102 8 103 8 104 8 S32 8 21:00 S33 10 20:30 S34 8 20:30 75 block 4 8…" at bounding box center [196, 106] width 242 height 102
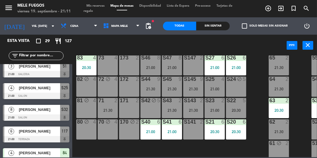
scroll to position [106, 0]
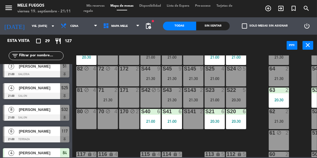
click at [265, 89] on div "63" at bounding box center [269, 90] width 10 height 5
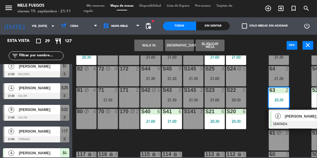
click at [265, 88] on div "63" at bounding box center [269, 90] width 10 height 5
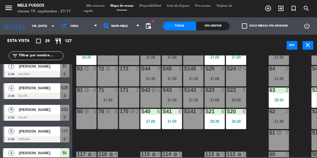
click at [199, 141] on div "100 8 101 8 102 8 103 8 104 8 S32 8 21:00 S33 10 20:30 S34 8 20:30 75 block 4 8…" at bounding box center [196, 106] width 242 height 102
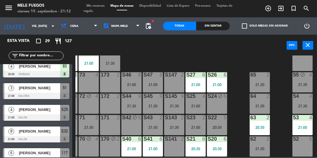
scroll to position [81, 19]
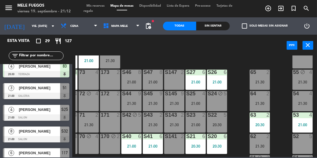
click at [305, 79] on div "55 block 4 21:30" at bounding box center [302, 80] width 20 height 20
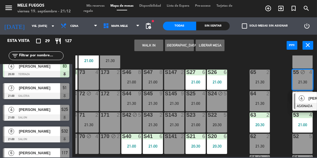
click at [273, 96] on div "2" at bounding box center [270, 93] width 10 height 5
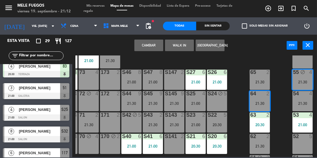
click at [282, 114] on div "100 8 101 8 102 8 103 8 104 8 S32 8 21:00 S33 10 20:30 S34 8 20:30 75 block 4 8…" at bounding box center [196, 106] width 242 height 102
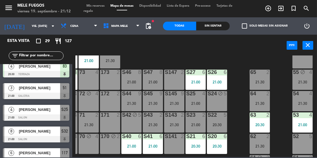
scroll to position [124, 19]
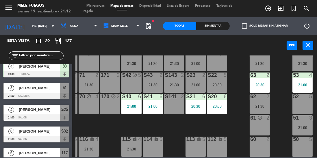
click at [293, 115] on div "51" at bounding box center [293, 117] width 0 height 5
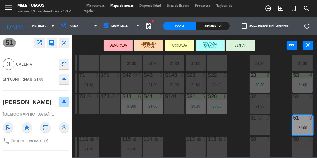
click at [237, 43] on button "SENTAR" at bounding box center [240, 46] width 29 height 12
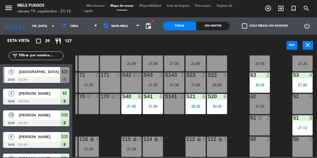
scroll to position [0, 0]
click at [299, 102] on div "52 5" at bounding box center [302, 104] width 20 height 20
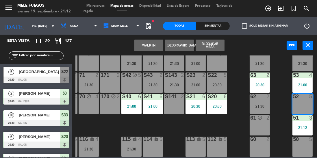
click at [210, 43] on button "Bloquear Mesa" at bounding box center [210, 46] width 29 height 12
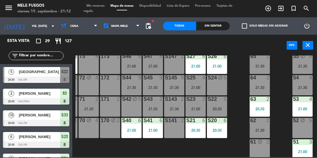
scroll to position [97, 19]
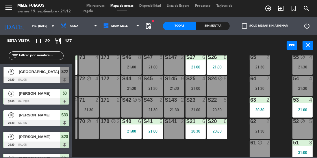
click at [303, 65] on div "21:30" at bounding box center [302, 67] width 20 height 4
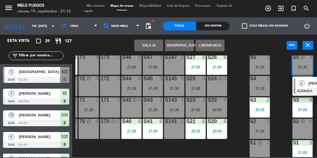
click at [303, 82] on span "4" at bounding box center [302, 83] width 6 height 6
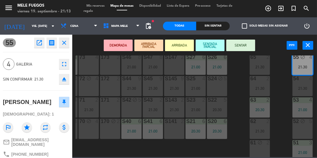
click at [235, 82] on div "100 8 101 8 102 8 103 8 104 8 S32 8 21:00 S33 10 20:30 S34 8 20:30 75 block 4 8…" at bounding box center [196, 106] width 242 height 102
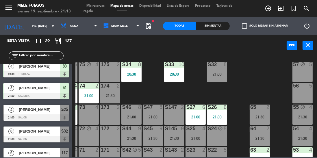
scroll to position [47, 19]
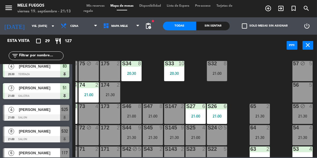
click at [114, 87] on div at bounding box center [110, 84] width 10 height 5
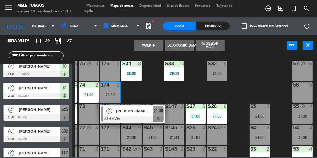
click at [258, 73] on div "100 8 101 8 102 8 103 8 104 8 S32 8 21:00 S33 10 20:30 S34 8 20:30 75 block 4 8…" at bounding box center [196, 106] width 242 height 102
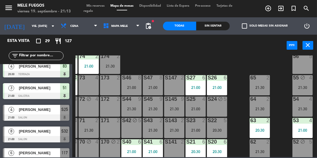
scroll to position [85, 19]
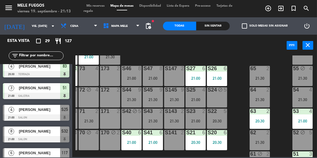
click at [88, 123] on div "71 2 21:30" at bounding box center [89, 119] width 20 height 20
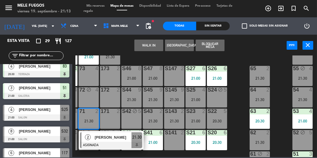
click at [303, 125] on div "53 4 21:00" at bounding box center [302, 119] width 20 height 20
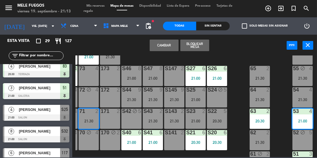
click at [279, 119] on div "100 8 101 8 102 8 103 8 104 8 S32 8 21:00 S33 10 20:30 S34 8 20:30 75 block 4 8…" at bounding box center [196, 106] width 242 height 102
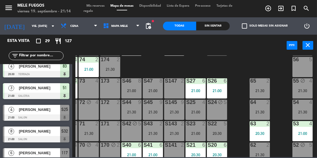
scroll to position [73, 0]
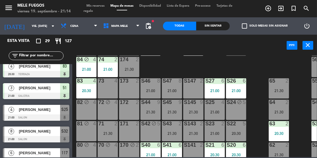
click at [163, 112] on div "21:30" at bounding box center [172, 112] width 20 height 4
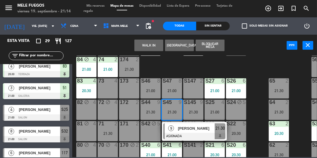
click at [257, 82] on div "100 8 101 8 102 8 103 8 104 8 S32 8 21:00 S33 10 20:30 S34 8 20:30 75 block 4 8…" at bounding box center [196, 106] width 242 height 102
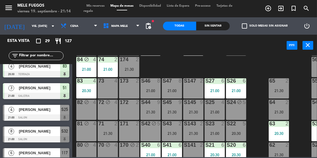
click at [182, 88] on div "21:00" at bounding box center [172, 90] width 20 height 4
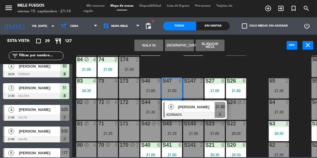
click at [186, 110] on div "[PERSON_NAME]" at bounding box center [196, 107] width 38 height 10
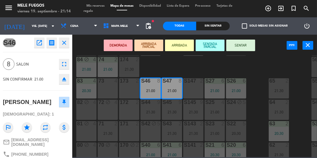
click at [245, 47] on button "SENTAR" at bounding box center [240, 46] width 29 height 12
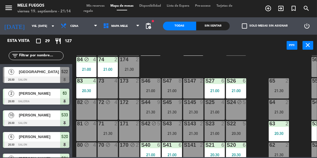
scroll to position [0, 0]
click at [247, 75] on div "100 8 101 8 102 8 103 8 104 8 S32 8 21:00 S33 10 20:30 S34 8 20:30 75 block 4 8…" at bounding box center [196, 106] width 242 height 102
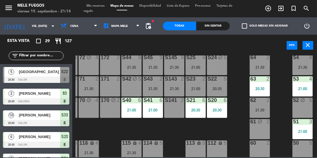
scroll to position [115, 19]
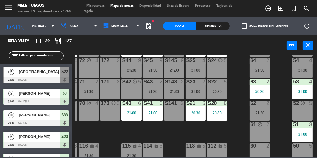
click at [260, 112] on div "21:30" at bounding box center [260, 113] width 20 height 4
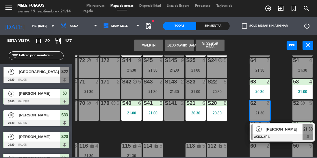
click at [281, 103] on div "100 8 101 8 102 8 103 8 104 8 S32 8 21:00 S33 10 20:30 S34 8 20:30 75 block 4 8…" at bounding box center [196, 106] width 242 height 102
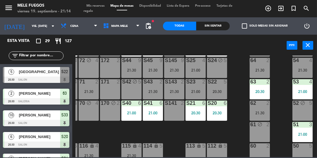
scroll to position [81, 19]
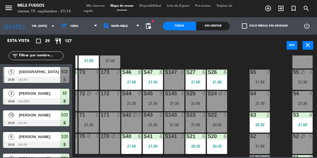
click at [277, 108] on div "100 8 101 8 102 8 103 8 104 8 S32 8 21:00 S33 10 20:30 S34 8 20:30 75 block 4 8…" at bounding box center [196, 106] width 242 height 102
click at [301, 79] on div "55 block 4 21:30" at bounding box center [302, 80] width 20 height 20
click at [280, 112] on div "100 8 101 8 102 8 103 8 104 8 S32 8 21:00 S33 10 20:30 S34 8 20:30 75 block 4 8…" at bounding box center [196, 106] width 242 height 102
click at [303, 102] on div "21:30" at bounding box center [302, 103] width 20 height 4
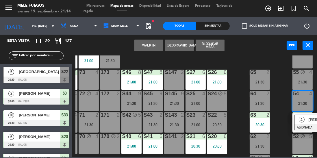
click at [281, 100] on div "100 8 101 8 102 8 103 8 104 8 S32 8 21:00 S33 10 20:30 S34 8 20:30 75 block 4 8…" at bounding box center [196, 106] width 242 height 102
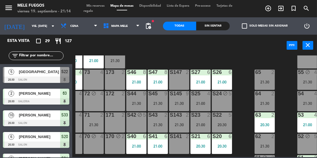
scroll to position [81, 13]
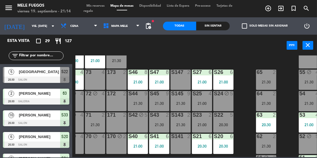
click at [203, 101] on div "21:00" at bounding box center [202, 103] width 20 height 4
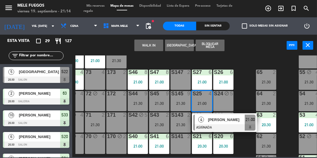
click at [219, 125] on div at bounding box center [224, 127] width 62 height 6
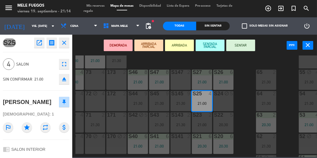
click at [242, 47] on button "SENTAR" at bounding box center [240, 46] width 29 height 12
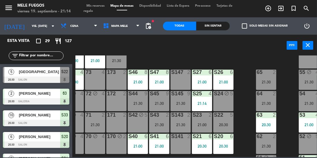
scroll to position [81, 0]
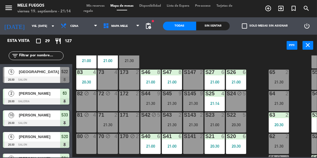
click at [190, 105] on div "21:30" at bounding box center [193, 103] width 20 height 4
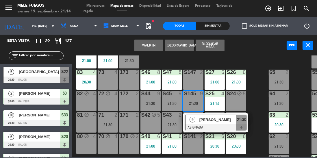
click at [261, 61] on div "100 8 101 8 102 8 103 8 104 8 S32 8 21:00 S33 10 20:30 S34 8 20:30 75 block 4 8…" at bounding box center [196, 106] width 242 height 102
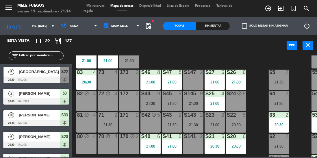
click at [197, 117] on div at bounding box center [194, 114] width 10 height 5
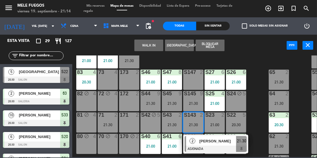
click at [259, 70] on div "100 8 101 8 102 8 103 8 104 8 S32 8 21:00 S33 10 20:30 S34 8 20:30 75 block 4 8…" at bounding box center [196, 106] width 242 height 102
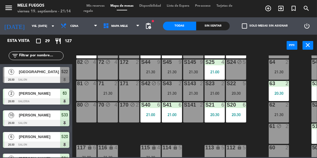
scroll to position [113, 0]
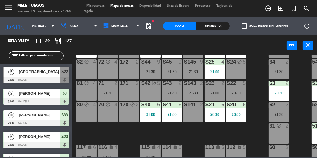
click at [218, 93] on div "21:00" at bounding box center [215, 93] width 20 height 4
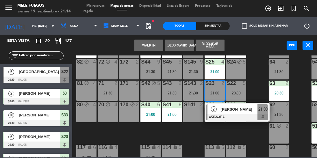
click at [261, 75] on div "100 8 101 8 102 8 103 8 104 8 S32 8 21:00 S33 10 20:30 S34 8 20:30 75 block 4 8…" at bounding box center [196, 106] width 242 height 102
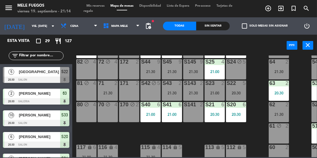
click at [229, 97] on div "S22 5 20:30" at bounding box center [236, 91] width 20 height 20
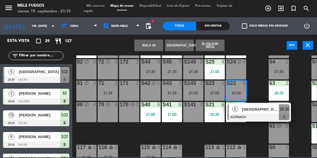
click at [248, 132] on div "100 8 101 8 102 8 103 8 104 8 S32 8 21:00 S33 10 20:30 S34 8 20:30 75 block 4 8…" at bounding box center [196, 106] width 242 height 102
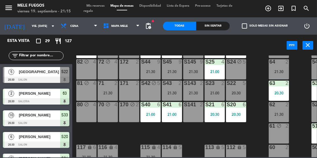
click at [237, 89] on div "S22 5 20:30" at bounding box center [236, 91] width 20 height 20
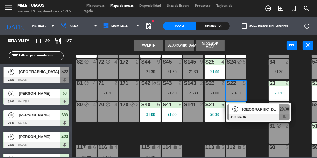
click at [255, 113] on div "[GEOGRAPHIC_DATA]" at bounding box center [261, 110] width 38 height 10
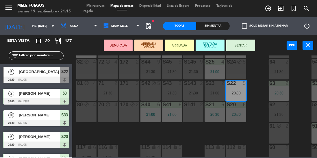
click at [244, 43] on button "SENTAR" at bounding box center [240, 46] width 29 height 12
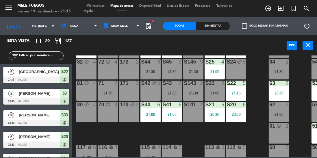
click at [255, 89] on div "100 8 101 8 102 8 103 8 104 8 S32 8 21:00 S33 10 20:30 S34 8 20:30 75 block 4 8…" at bounding box center [196, 106] width 242 height 102
click at [265, 105] on div "62" at bounding box center [269, 104] width 10 height 5
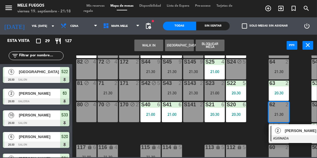
click at [257, 87] on div "100 8 101 8 102 8 103 8 104 8 S32 8 21:00 S33 10 20:30 S34 8 20:30 75 block 4 8…" at bounding box center [196, 106] width 242 height 102
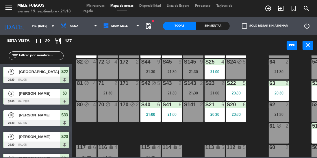
click at [254, 88] on div "100 8 101 8 102 8 103 8 104 8 S32 8 21:00 S33 10 20:30 S34 8 20:30 75 block 4 8…" at bounding box center [196, 106] width 242 height 102
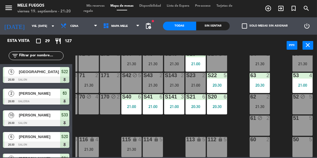
scroll to position [0, 0]
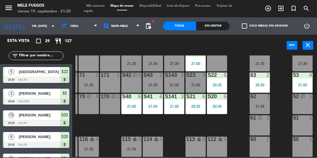
click at [293, 116] on div "51" at bounding box center [293, 117] width 0 height 5
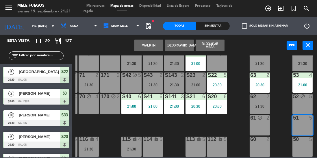
click at [210, 43] on button "Bloquear Mesa" at bounding box center [210, 46] width 29 height 12
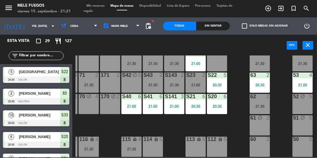
click at [257, 139] on div at bounding box center [260, 139] width 10 height 5
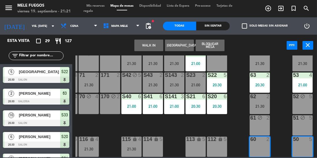
click at [215, 46] on button "Bloquear Mesa" at bounding box center [210, 46] width 29 height 12
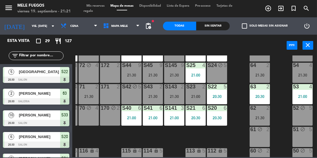
scroll to position [105, 19]
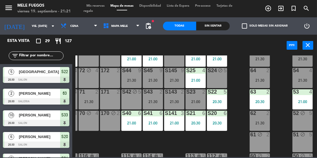
click at [280, 119] on div "100 8 101 8 102 8 103 8 104 8 S32 8 21:00 S33 10 20:30 S34 8 20:30 75 block 4 8…" at bounding box center [196, 106] width 242 height 102
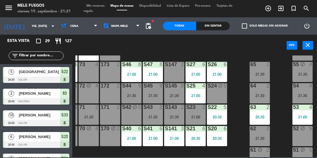
scroll to position [85, 19]
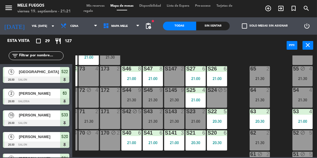
click at [260, 72] on div "65 2 21:30" at bounding box center [260, 76] width 20 height 20
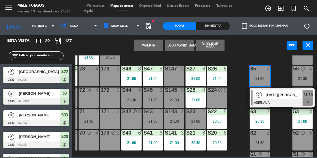
click at [278, 75] on div "100 8 101 8 102 8 103 8 104 8 S32 8 21:00 S33 10 20:30 S34 8 20:30 75 block 4 8…" at bounding box center [196, 106] width 242 height 102
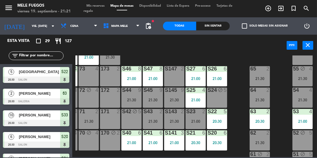
click at [261, 98] on div "21:30" at bounding box center [260, 100] width 20 height 4
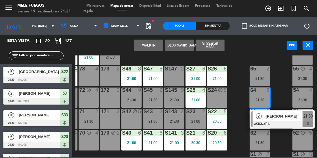
click at [281, 94] on div "100 8 101 8 102 8 103 8 104 8 S32 8 21:00 S33 10 20:30 S34 8 20:30 75 block 4 8…" at bounding box center [196, 106] width 242 height 102
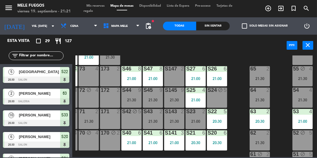
click at [263, 139] on div "62 2 21:30" at bounding box center [260, 140] width 20 height 20
click at [282, 113] on div "100 8 101 8 102 8 103 8 104 8 S32 8 21:00 S33 10 20:30 S34 8 20:30 75 block 4 8…" at bounding box center [196, 106] width 242 height 102
click at [302, 99] on div "21:30" at bounding box center [302, 100] width 20 height 4
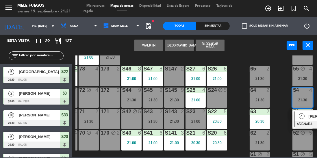
click at [283, 94] on div "100 8 101 8 102 8 103 8 104 8 S32 8 21:00 S33 10 20:30 S34 8 20:30 75 block 4 8…" at bounding box center [196, 106] width 242 height 102
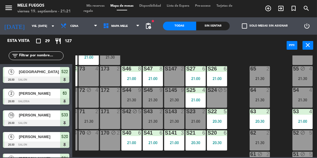
click at [299, 75] on div "55 block 4 21:30" at bounding box center [302, 76] width 20 height 20
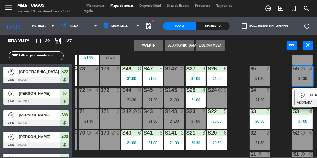
click at [281, 89] on div "100 8 101 8 102 8 103 8 104 8 S32 8 21:00 S33 10 20:30 S34 8 20:30 75 block 4 8…" at bounding box center [196, 106] width 242 height 102
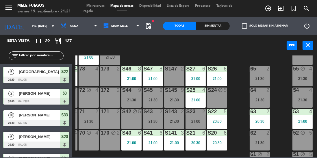
scroll to position [51, 19]
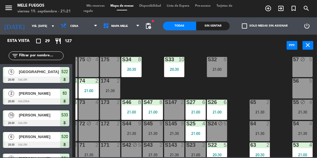
click at [284, 113] on div "100 8 101 8 102 8 103 8 104 8 S32 8 21:00 S33 10 20:30 S34 8 20:30 75 block 4 8…" at bounding box center [196, 106] width 242 height 102
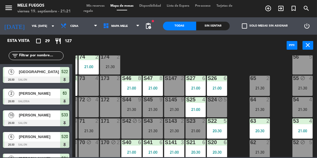
scroll to position [76, 19]
click at [171, 87] on div "S147 2" at bounding box center [174, 85] width 20 height 20
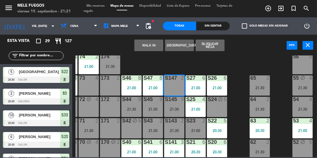
click at [208, 46] on button "Bloquear Mesa" at bounding box center [210, 46] width 29 height 12
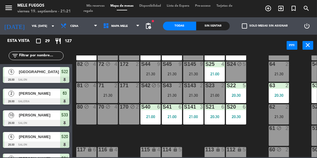
scroll to position [111, 0]
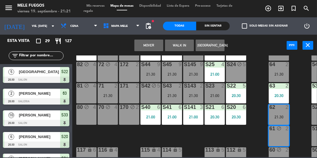
click at [255, 122] on div "100 8 101 8 102 8 103 8 104 8 S32 8 21:00 S33 10 20:30 S34 8 20:30 75 block 4 8…" at bounding box center [196, 106] width 242 height 102
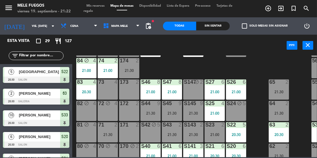
scroll to position [71, 0]
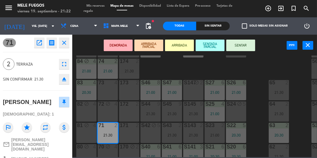
click at [109, 91] on div "73 4" at bounding box center [108, 90] width 20 height 20
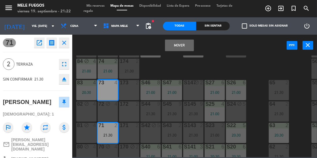
click at [177, 47] on button "Mover" at bounding box center [179, 46] width 29 height 12
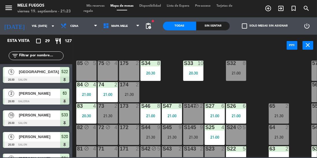
scroll to position [47, 0]
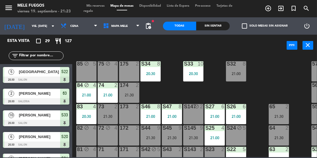
click at [35, 22] on input "vie. [DATE]" at bounding box center [50, 26] width 42 height 9
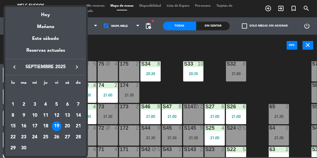
click at [111, 56] on div at bounding box center [158, 79] width 317 height 158
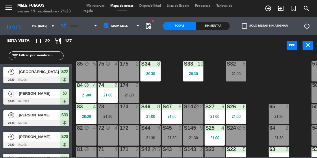
click at [78, 25] on span "Cena" at bounding box center [79, 26] width 42 height 13
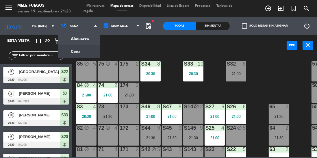
click at [117, 43] on div "power_input close" at bounding box center [179, 46] width 214 height 22
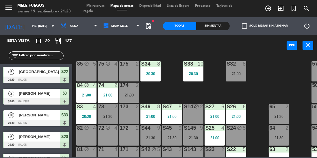
click at [33, 26] on input "vie. [DATE]" at bounding box center [50, 26] width 42 height 9
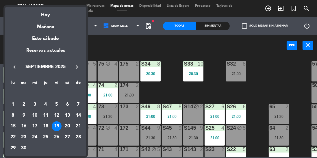
click at [91, 23] on div at bounding box center [158, 79] width 317 height 158
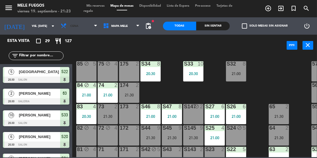
click at [84, 25] on span "Cena" at bounding box center [79, 26] width 42 height 13
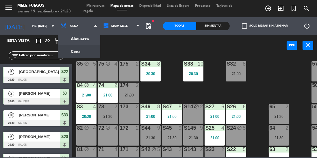
click at [87, 41] on ng-component "menu Mele Fuegos viernes 19. septiembre - 21:23 Mis reservas Mapa de mesas Disp…" at bounding box center [158, 78] width 317 height 157
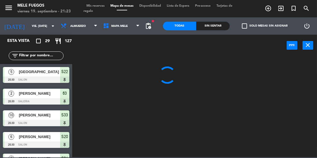
scroll to position [0, 0]
click at [32, 22] on input "vie. [DATE]" at bounding box center [50, 26] width 42 height 9
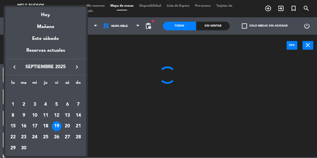
click at [66, 128] on div "20" at bounding box center [67, 126] width 10 height 10
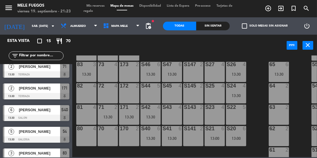
scroll to position [90, 0]
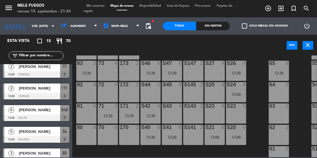
click at [29, 22] on input "sáb. [DATE]" at bounding box center [50, 26] width 42 height 9
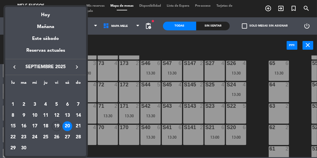
click at [58, 130] on div "19" at bounding box center [57, 126] width 10 height 10
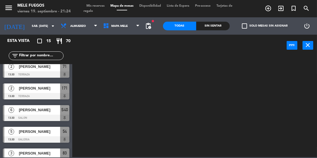
type input "vie. [DATE]"
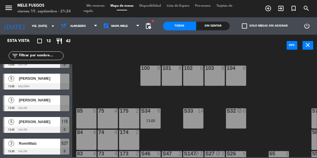
scroll to position [167, 0]
click at [83, 31] on span "Almuerzo" at bounding box center [79, 26] width 42 height 13
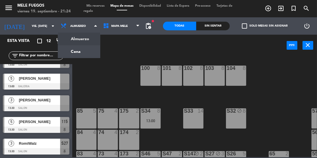
click at [80, 55] on ng-component "menu Mele Fuegos viernes 19. septiembre - 21:24 Mis reservas Mapa de mesas Disp…" at bounding box center [158, 78] width 317 height 157
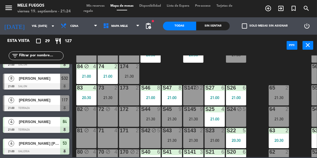
scroll to position [65, 0]
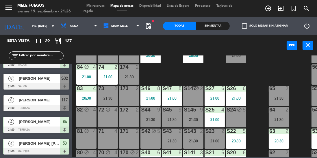
click at [216, 144] on div "S23 2 21:00" at bounding box center [215, 139] width 20 height 20
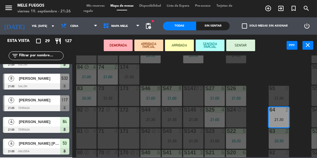
click at [250, 109] on div "5" at bounding box center [246, 109] width 10 height 5
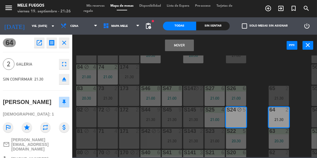
click at [252, 76] on div "100 8 101 8 102 8 103 8 104 8 S32 8 21:00 S33 10 20:30 S34 8 20:30 75 block 4 8…" at bounding box center [196, 106] width 242 height 102
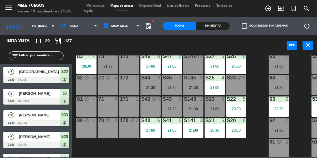
scroll to position [124, 0]
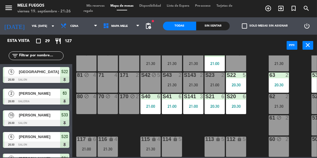
click at [214, 83] on div "21:00" at bounding box center [215, 85] width 20 height 4
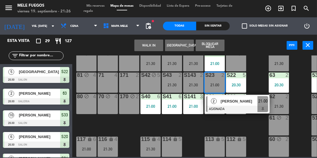
click at [241, 106] on div at bounding box center [237, 109] width 62 height 6
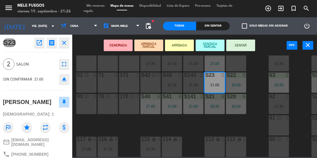
click at [247, 44] on button "SENTAR" at bounding box center [240, 46] width 29 height 12
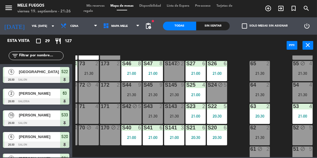
scroll to position [86, 19]
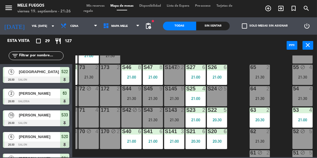
click at [259, 77] on div "21:30" at bounding box center [260, 77] width 20 height 4
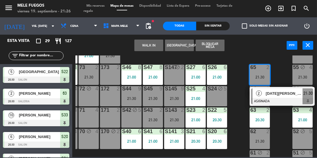
click at [284, 69] on div "100 8 101 8 102 8 103 8 104 8 S32 8 21:00 S33 10 20:30 S34 8 20:30 75 block 4 8…" at bounding box center [196, 106] width 242 height 102
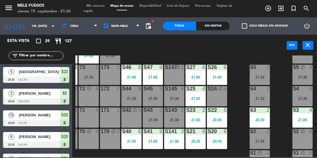
click at [263, 137] on div "62 2 21:30" at bounding box center [260, 139] width 20 height 20
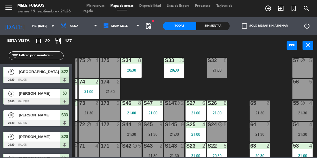
scroll to position [51, 19]
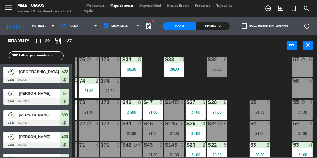
click at [112, 90] on div "21:30" at bounding box center [110, 91] width 20 height 4
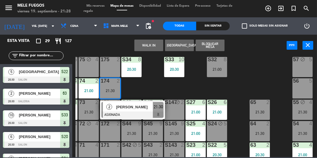
click at [131, 113] on div at bounding box center [132, 115] width 62 height 6
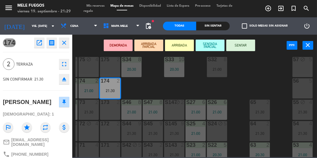
click at [238, 126] on div "100 8 101 8 102 8 103 8 104 8 S32 8 21:00 S33 10 20:30 S34 8 20:30 75 block 4 8…" at bounding box center [196, 106] width 242 height 102
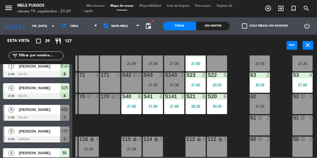
scroll to position [124, 19]
click at [178, 83] on div "21:30" at bounding box center [174, 85] width 20 height 4
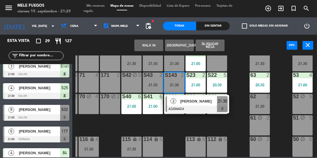
click at [168, 128] on div "100 8 101 8 102 8 103 8 104 8 S32 8 21:00 S33 10 20:30 S34 8 20:30 75 block 4 8…" at bounding box center [196, 106] width 242 height 102
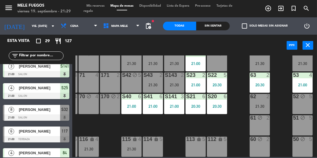
click at [145, 76] on div "S43 2 21:30" at bounding box center [153, 83] width 20 height 20
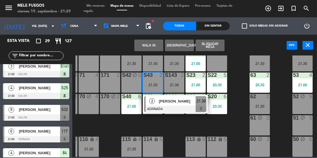
click at [164, 99] on span "[PERSON_NAME]" at bounding box center [177, 101] width 37 height 6
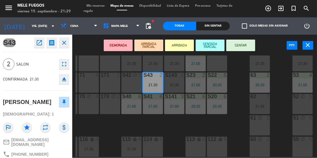
click at [236, 44] on button "SENTAR" at bounding box center [240, 46] width 29 height 12
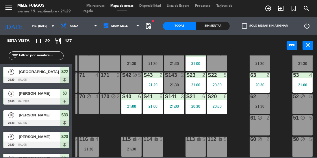
scroll to position [0, 0]
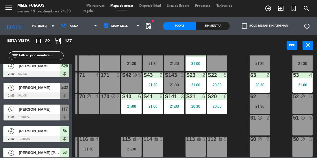
click at [294, 8] on icon "turned_in_not" at bounding box center [293, 8] width 7 height 7
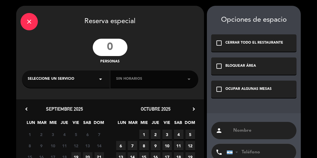
click at [108, 47] on input "number" at bounding box center [110, 47] width 35 height 17
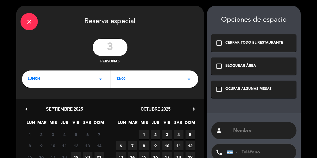
type input "3"
click at [136, 79] on div "12:00 arrow_drop_down" at bounding box center [154, 79] width 88 height 17
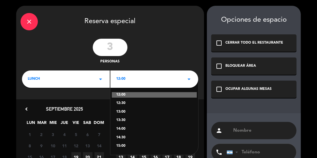
click at [133, 122] on div "13:30" at bounding box center [154, 121] width 76 height 6
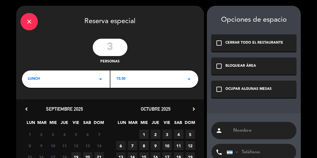
scroll to position [21, 0]
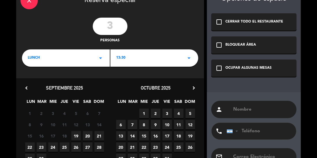
click at [249, 110] on input "text" at bounding box center [263, 109] width 60 height 8
type input "[PERSON_NAME]"
click at [272, 60] on div "check_box_outline_blank OCUPAR ALGUNAS MESAS" at bounding box center [253, 68] width 85 height 17
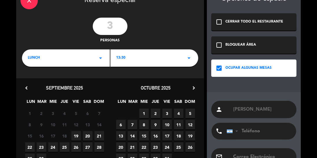
scroll to position [62, 0]
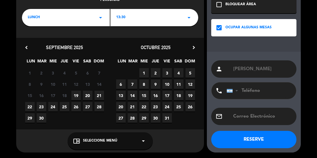
click at [88, 94] on span "20" at bounding box center [88, 96] width 10 height 10
click at [97, 136] on div "chrome_reader_mode Seleccione Menú arrow_drop_down" at bounding box center [110, 140] width 85 height 17
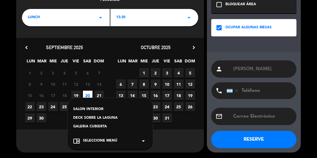
click at [98, 108] on div "SALON INTERIOR" at bounding box center [110, 110] width 74 height 6
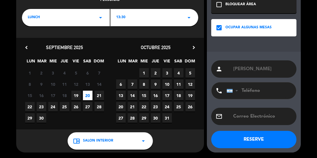
click at [272, 140] on button "RESERVE" at bounding box center [253, 139] width 85 height 17
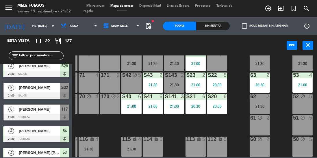
click at [253, 104] on div "21:30" at bounding box center [260, 106] width 20 height 4
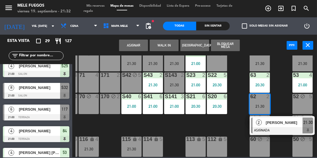
click at [281, 101] on div "100 8 101 8 102 8 103 8 104 8 S32 8 21:00 S33 10 20:30 S34 8 20:30 75 block 4 8…" at bounding box center [196, 106] width 242 height 102
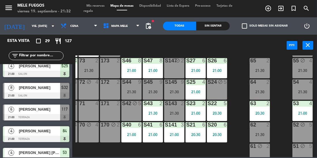
scroll to position [92, 19]
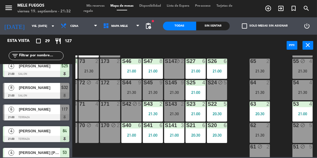
click at [255, 92] on div "21:30" at bounding box center [260, 92] width 20 height 4
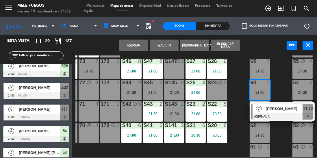
click at [274, 92] on div "100 8 101 8 102 8 103 8 104 8 S32 8 21:00 S33 10 20:30 S34 8 20:30 75 block 4 8…" at bounding box center [196, 106] width 242 height 102
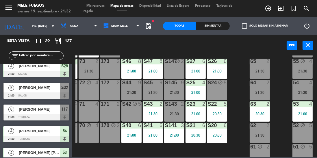
click at [259, 65] on div "65 2 21:30" at bounding box center [260, 69] width 20 height 20
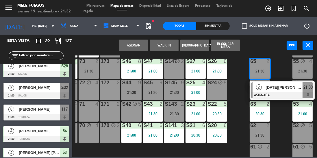
click at [280, 119] on div "100 8 101 8 102 8 103 8 104 8 S32 8 21:00 S33 10 20:30 S34 8 20:30 75 block 4 8…" at bounding box center [196, 106] width 242 height 102
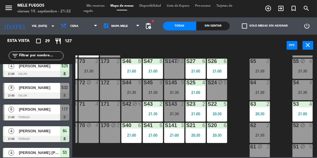
click at [264, 95] on div "64 2 21:30" at bounding box center [260, 90] width 20 height 20
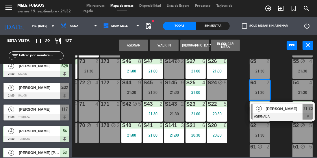
click at [259, 71] on div "21:30" at bounding box center [260, 71] width 20 height 4
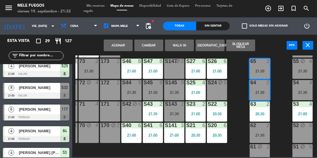
click at [153, 46] on button "Cambiar" at bounding box center [148, 46] width 29 height 12
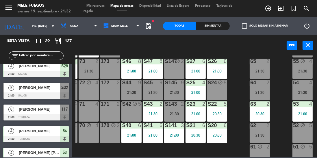
click at [255, 95] on div "64 2 21:30" at bounding box center [260, 90] width 20 height 20
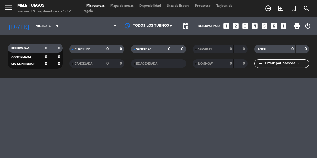
click at [274, 116] on div "menu Mele Fuegos viernes 19. septiembre - 21:32 Mis reservas Mapa de mesas Disp…" at bounding box center [158, 79] width 317 height 158
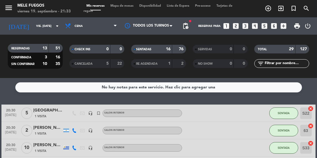
click at [124, 7] on span "Mapa de mesas" at bounding box center [121, 5] width 29 height 3
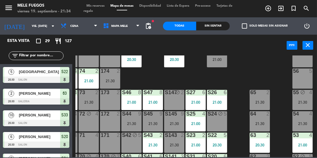
scroll to position [68, 19]
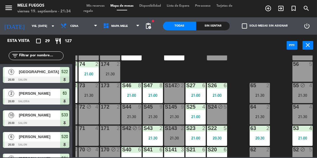
click at [295, 98] on div "55 block 4 21:30" at bounding box center [302, 93] width 20 height 20
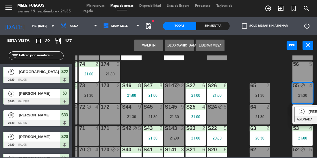
click at [269, 84] on div "2" at bounding box center [267, 85] width 3 height 5
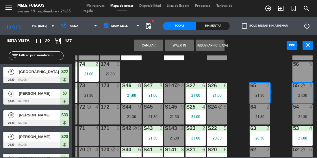
click at [302, 72] on div "56 5" at bounding box center [302, 72] width 20 height 20
click at [281, 79] on div "100 8 101 8 102 8 103 8 104 8 S32 8 21:00 S33 10 20:30 S34 8 20:30 75 block 4 8…" at bounding box center [196, 106] width 242 height 102
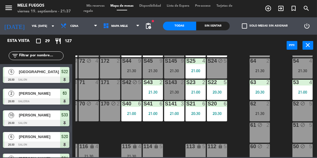
scroll to position [116, 19]
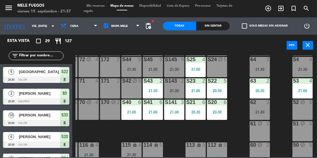
click at [262, 110] on div "21:30" at bounding box center [260, 112] width 20 height 4
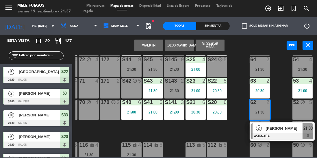
click at [306, 132] on span "21:30" at bounding box center [307, 128] width 9 height 7
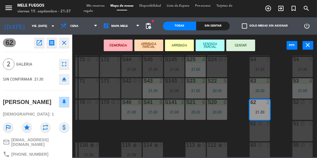
click at [243, 44] on button "SENTAR" at bounding box center [240, 46] width 29 height 12
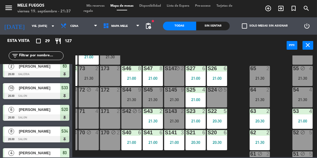
scroll to position [82, 19]
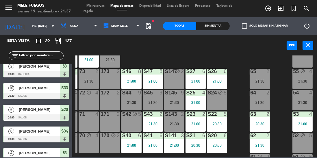
click at [259, 79] on div "21:30" at bounding box center [260, 81] width 20 height 4
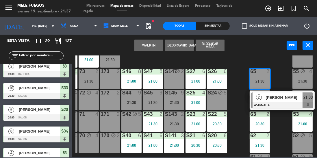
click at [284, 125] on div "100 8 101 8 102 8 103 8 104 8 S32 8 21:00 S33 10 20:30 S34 8 20:30 75 block 4 8…" at bounding box center [196, 106] width 242 height 102
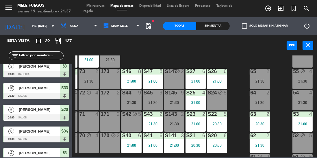
click at [263, 98] on div "64 2 21:30" at bounding box center [260, 100] width 20 height 20
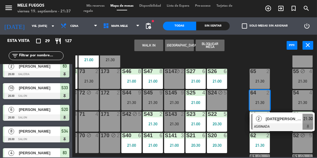
click at [275, 126] on div at bounding box center [282, 126] width 62 height 6
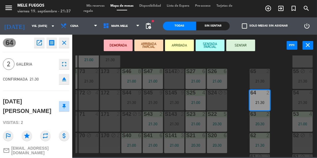
click at [242, 43] on button "SENTAR" at bounding box center [240, 46] width 29 height 12
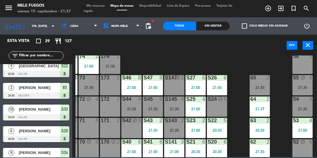
scroll to position [71, 19]
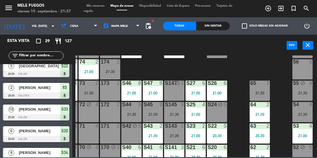
click at [302, 87] on div "55 block 4 21:30" at bounding box center [302, 91] width 20 height 20
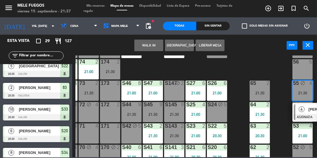
click at [279, 105] on div "100 8 101 8 102 8 103 8 104 8 S32 8 21:00 S33 10 20:30 S34 8 20:30 75 block 4 8…" at bounding box center [196, 106] width 242 height 102
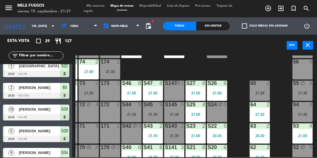
click at [300, 114] on div "21:30" at bounding box center [302, 114] width 20 height 4
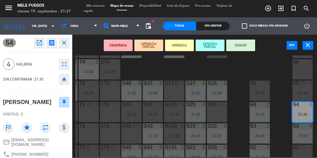
click at [246, 48] on button "SENTAR" at bounding box center [240, 46] width 29 height 12
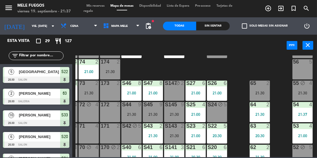
scroll to position [49, 0]
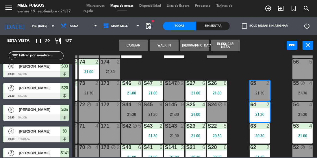
click at [283, 112] on div "100 8 101 8 102 8 103 8 104 8 S32 8 21:00 S33 10 20:30 S34 8 20:30 75 block 4 8…" at bounding box center [196, 106] width 242 height 102
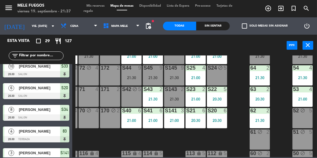
scroll to position [124, 19]
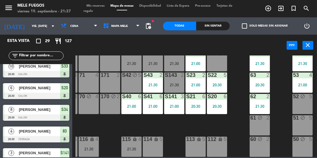
click at [295, 151] on div "50 block 5" at bounding box center [302, 147] width 20 height 20
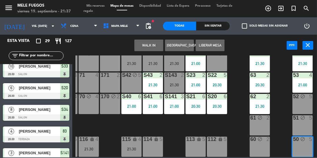
click at [254, 121] on div "61 block 2" at bounding box center [260, 125] width 20 height 20
click at [276, 126] on div "100 8 101 8 102 8 103 8 104 8 S32 8 21:00 S33 10 20:30 S34 8 20:30 75 block 4 8…" at bounding box center [196, 106] width 242 height 102
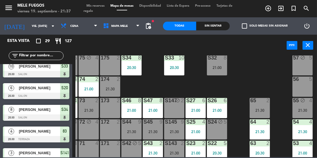
scroll to position [53, 19]
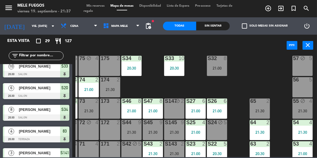
click at [300, 110] on div "21:30" at bounding box center [302, 111] width 20 height 4
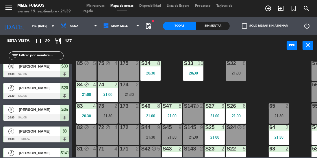
scroll to position [47, 0]
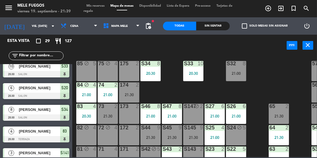
click at [227, 64] on div "S32" at bounding box center [227, 63] width 0 height 5
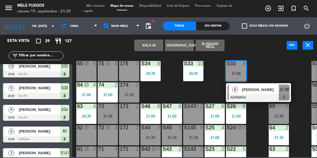
click at [254, 93] on div "[PERSON_NAME]" at bounding box center [261, 90] width 38 height 10
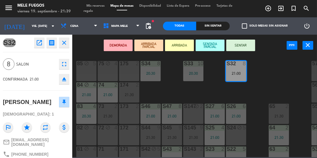
click at [240, 45] on button "SENTAR" at bounding box center [240, 46] width 29 height 12
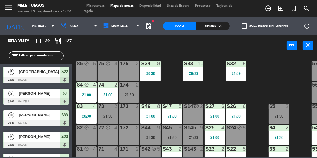
scroll to position [0, 0]
click at [171, 136] on div "21:30" at bounding box center [172, 138] width 20 height 4
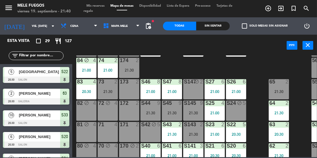
scroll to position [77, 0]
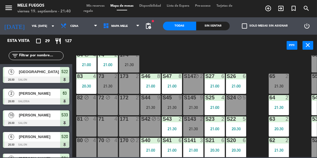
click at [168, 100] on div at bounding box center [172, 97] width 10 height 5
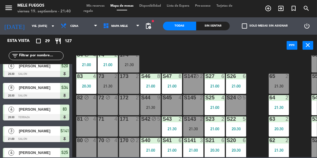
click at [149, 107] on div "21:30" at bounding box center [150, 107] width 20 height 4
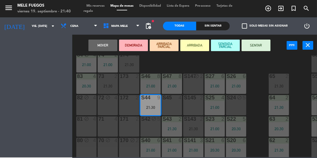
click at [172, 103] on div "S45 4" at bounding box center [172, 105] width 20 height 20
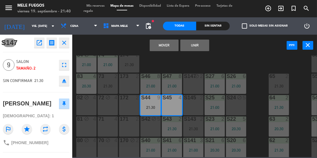
click at [194, 47] on button "Unir" at bounding box center [194, 46] width 29 height 12
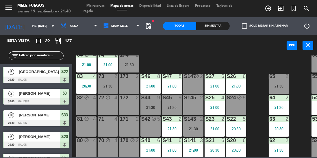
scroll to position [0, 0]
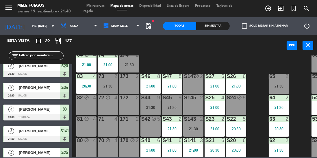
click at [173, 105] on div "21:30" at bounding box center [172, 107] width 20 height 4
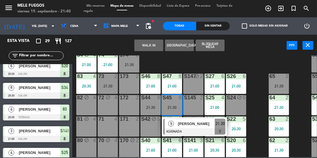
click at [183, 125] on span "[PERSON_NAME]" at bounding box center [196, 124] width 37 height 6
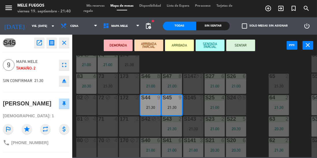
click at [242, 44] on button "SENTAR" at bounding box center [240, 46] width 29 height 12
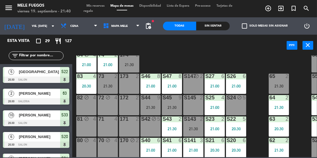
scroll to position [71, 0]
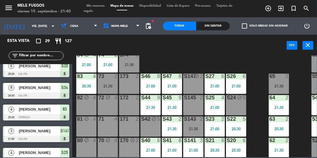
click at [196, 126] on div "S143 2 21:30" at bounding box center [193, 126] width 20 height 20
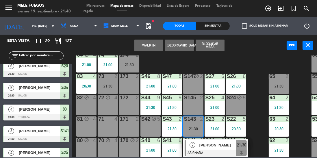
click at [165, 107] on div "21:30" at bounding box center [172, 107] width 20 height 4
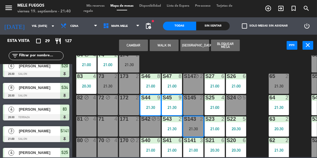
click at [245, 49] on div "Cambiar WALK IN Crear Reserva Bloquear Mesa power_input close" at bounding box center [179, 46] width 214 height 22
click at [261, 64] on div "100 8 101 8 102 8 103 8 104 8 S32 8 21:00 S33 10 20:30 S34 8 20:30 75 block 4 8…" at bounding box center [196, 106] width 242 height 102
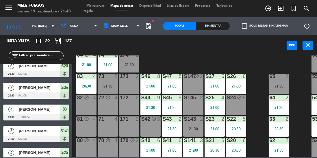
click at [175, 102] on div "S45 9 21:30" at bounding box center [172, 105] width 20 height 20
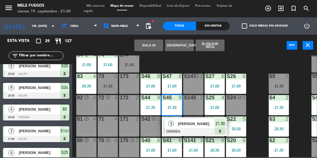
click at [261, 57] on div "100 8 101 8 102 8 103 8 104 8 S32 8 21:00 S33 10 20:30 S34 8 20:30 75 block 4 8…" at bounding box center [196, 106] width 242 height 102
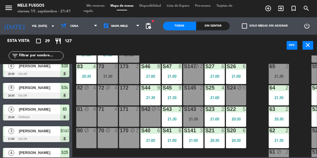
scroll to position [81, 0]
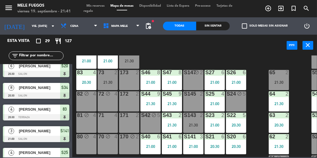
click at [280, 76] on div "65 2 21:30" at bounding box center [279, 80] width 20 height 20
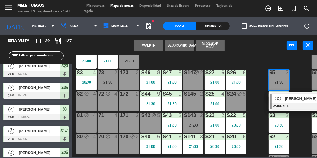
click at [297, 80] on div "100 8 101 8 102 8 103 8 104 8 S32 8 21:00 S33 10 20:30 S34 8 20:30 75 block 4 8…" at bounding box center [196, 106] width 242 height 102
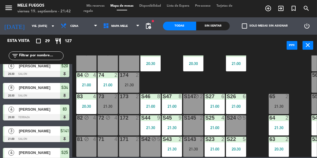
scroll to position [57, 0]
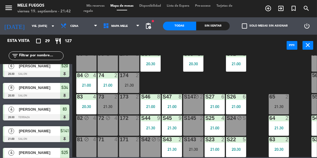
click at [129, 83] on div "21:30" at bounding box center [129, 85] width 20 height 4
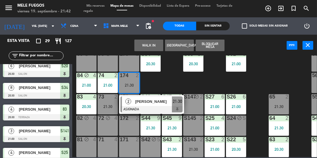
click at [196, 84] on div "100 8 101 8 102 8 103 8 104 8 S32 8 21:00 S33 10 20:30 S34 8 20:30 75 block 4 8…" at bounding box center [196, 106] width 242 height 102
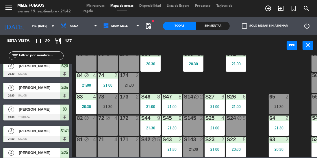
click at [112, 105] on div "21:30" at bounding box center [108, 107] width 20 height 4
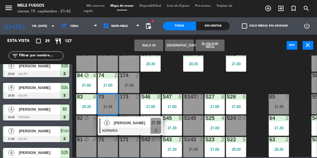
click at [180, 83] on div "100 8 101 8 102 8 103 8 104 8 S32 8 21:00 S33 10 20:30 S34 8 20:30 75 block 4 8…" at bounding box center [196, 106] width 242 height 102
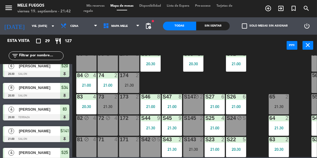
click at [129, 84] on div "21:30" at bounding box center [129, 85] width 20 height 4
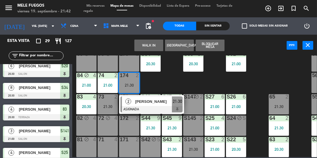
click at [179, 83] on div "100 8 101 8 102 8 103 8 104 8 S32 8 21:00 S33 10 20:30 S34 8 20:30 75 block 4 8…" at bounding box center [196, 106] width 242 height 102
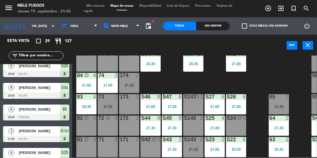
click at [113, 104] on div "21:30" at bounding box center [108, 106] width 20 height 4
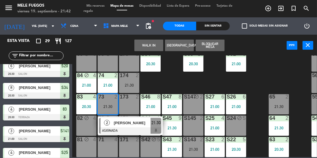
click at [178, 79] on div "100 8 101 8 102 8 103 8 104 8 S32 8 21:00 S33 10 20:30 S34 8 20:30 75 block 4 8…" at bounding box center [196, 106] width 242 height 102
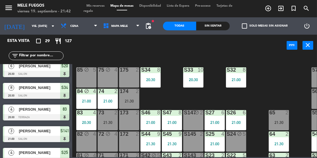
scroll to position [41, 0]
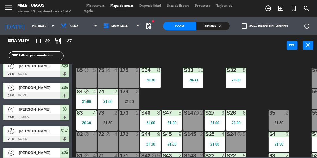
click at [132, 103] on div "21:30" at bounding box center [129, 101] width 20 height 4
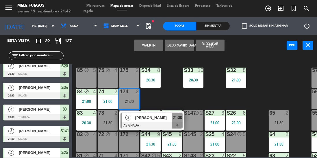
click at [185, 96] on div "100 8 101 8 102 8 103 8 104 8 S32 8 21:00 S33 10 20:30 S34 8 20:30 75 block 4 8…" at bounding box center [196, 106] width 242 height 102
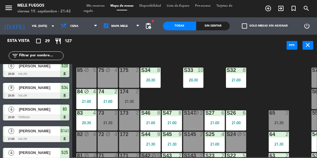
click at [108, 124] on div "21:30" at bounding box center [108, 123] width 20 height 4
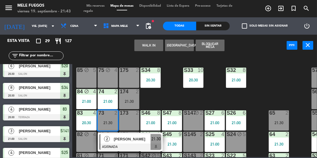
click at [279, 121] on div "21:30" at bounding box center [279, 123] width 20 height 4
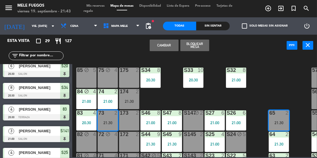
click at [301, 124] on div "100 8 101 8 102 8 103 8 104 8 S32 8 21:00 S33 10 20:30 S34 8 20:30 75 block 4 8…" at bounding box center [196, 106] width 242 height 102
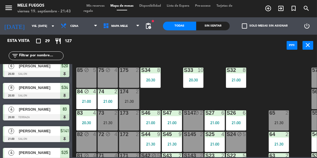
click at [279, 121] on div "21:30" at bounding box center [279, 123] width 20 height 4
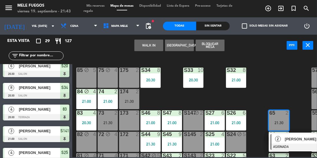
click at [298, 120] on div "100 8 101 8 102 8 103 8 104 8 S32 8 21:00 S33 10 20:30 S34 8 20:30 75 block 4 8…" at bounding box center [196, 106] width 242 height 102
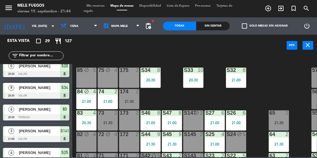
click at [294, 10] on icon "turned_in_not" at bounding box center [293, 8] width 7 height 7
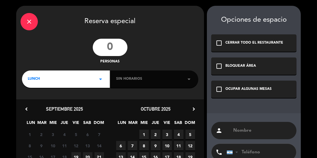
click at [111, 48] on input "number" at bounding box center [110, 47] width 35 height 17
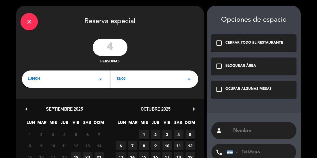
type input "4"
click at [30, 24] on icon "close" at bounding box center [29, 21] width 7 height 7
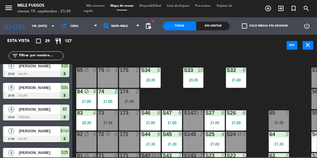
click at [29, 27] on input "vie. [DATE]" at bounding box center [50, 26] width 42 height 9
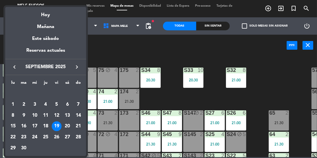
click at [35, 136] on div "24" at bounding box center [35, 137] width 10 height 10
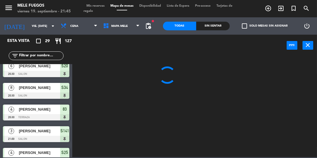
type input "mié. [DATE]"
click at [73, 29] on span "Cena" at bounding box center [79, 26] width 42 height 13
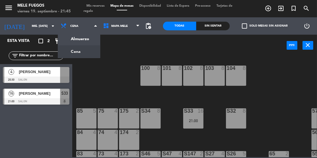
click at [93, 6] on span "Mis reservas" at bounding box center [96, 5] width 24 height 3
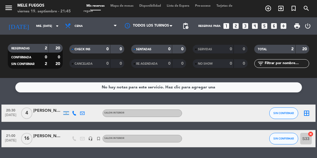
click at [47, 110] on div "[PERSON_NAME]" at bounding box center [47, 110] width 29 height 7
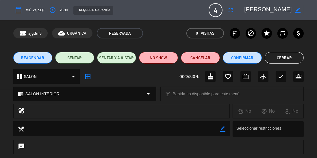
click at [39, 60] on span "REAGENDAR" at bounding box center [32, 58] width 23 height 6
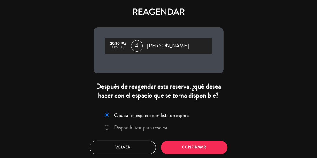
click at [107, 128] on input "Disponibilizar para reserva" at bounding box center [107, 127] width 4 height 4
radio input "true"
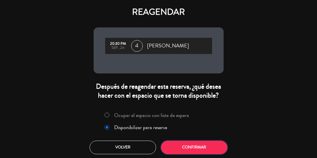
click at [189, 148] on button "Confirmar" at bounding box center [194, 148] width 66 height 14
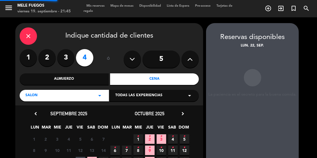
scroll to position [23, 0]
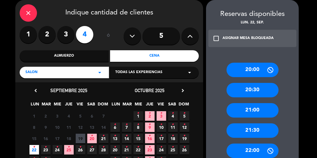
click at [265, 95] on div "20:30" at bounding box center [253, 90] width 52 height 14
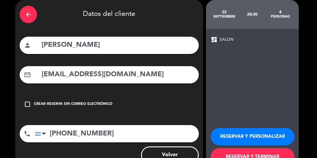
scroll to position [15, 0]
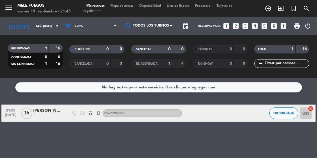
click at [38, 29] on input "mié. [DATE]" at bounding box center [54, 26] width 42 height 9
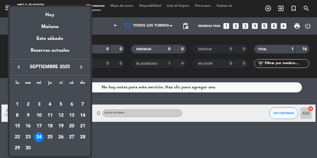
click at [18, 136] on div "22" at bounding box center [17, 137] width 10 height 10
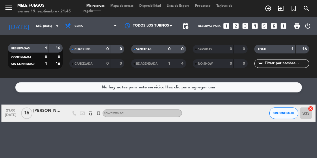
type input "lun. [DATE]"
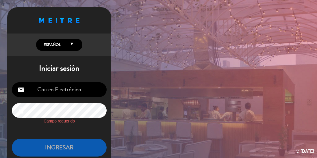
type input "melerestoba@gmail.com"
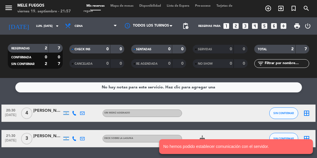
scroll to position [27, 0]
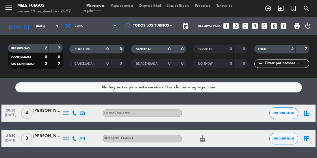
click at [35, 29] on input "[DATE]" at bounding box center [54, 26] width 42 height 9
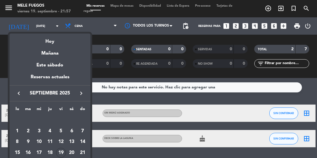
click at [61, 153] on div "19" at bounding box center [61, 153] width 10 height 10
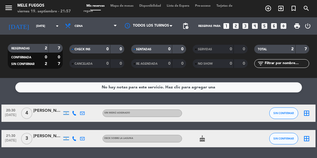
type input "[DATE]"
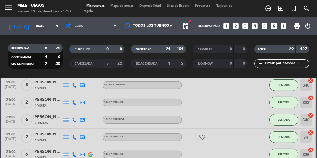
scroll to position [466, 0]
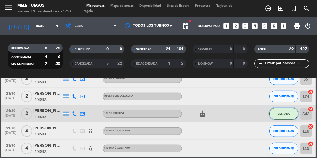
click at [284, 112] on span "SENTADA" at bounding box center [284, 113] width 12 height 3
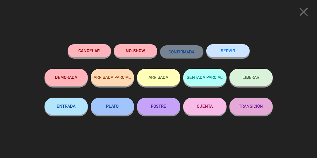
click at [253, 79] on span "LIBERAR" at bounding box center [251, 77] width 17 height 5
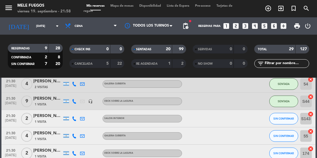
scroll to position [403, 0]
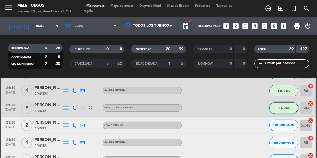
click at [282, 107] on span "SENTADA" at bounding box center [284, 107] width 12 height 3
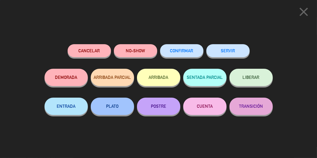
click at [257, 78] on span "LIBERAR" at bounding box center [251, 77] width 17 height 5
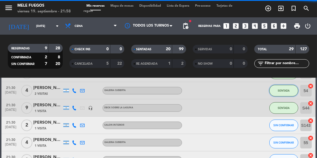
click at [286, 93] on button "SENTADA" at bounding box center [283, 91] width 29 height 12
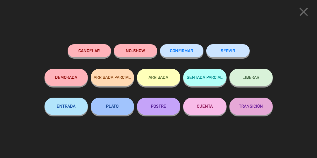
click at [249, 75] on span "LIBERAR" at bounding box center [251, 77] width 17 height 5
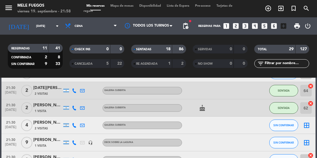
scroll to position [364, 0]
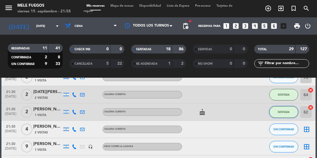
click at [284, 110] on span "SENTADA" at bounding box center [284, 111] width 12 height 3
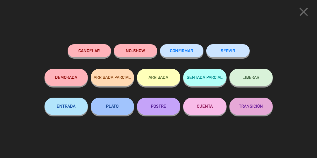
click at [246, 77] on span "LIBERAR" at bounding box center [251, 77] width 17 height 5
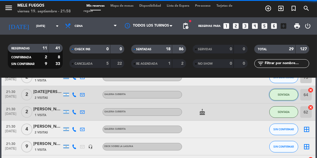
click at [288, 95] on span "SENTADA" at bounding box center [284, 94] width 12 height 3
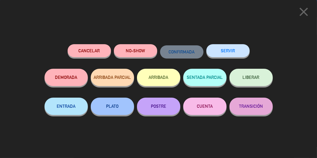
click at [242, 81] on button "LIBERAR" at bounding box center [250, 77] width 43 height 17
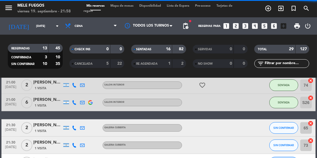
scroll to position [273, 0]
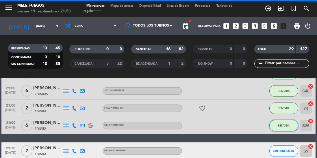
click at [280, 123] on button "SENTADA" at bounding box center [283, 126] width 29 height 12
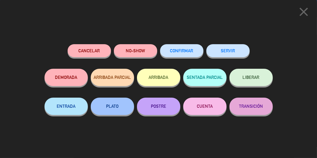
click at [254, 81] on button "LIBERAR" at bounding box center [250, 77] width 43 height 17
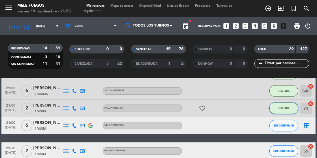
click at [285, 108] on span "SENTADA" at bounding box center [284, 108] width 12 height 3
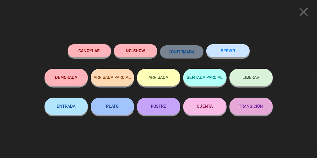
click at [249, 75] on span "LIBERAR" at bounding box center [251, 77] width 17 height 5
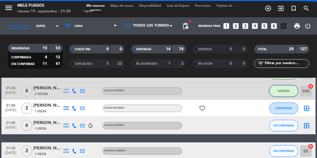
click at [288, 89] on button "SENTADA" at bounding box center [283, 91] width 29 height 12
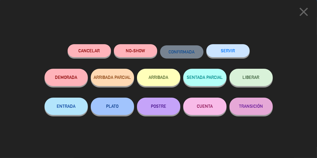
click at [259, 81] on button "LIBERAR" at bounding box center [250, 77] width 43 height 17
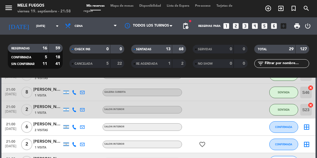
scroll to position [230, 0]
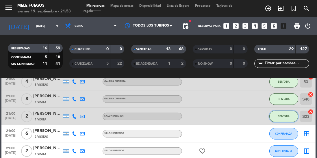
click at [282, 119] on button "SENTADA" at bounding box center [283, 117] width 29 height 12
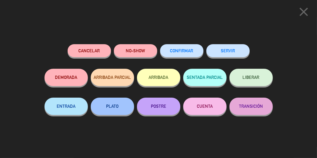
click at [258, 74] on button "LIBERAR" at bounding box center [250, 77] width 43 height 17
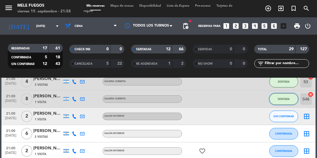
click at [285, 97] on button "SENTADA" at bounding box center [283, 99] width 29 height 12
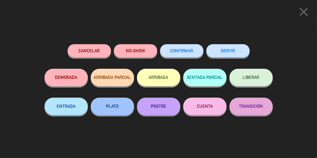
click at [253, 81] on button "LIBERAR" at bounding box center [250, 77] width 43 height 17
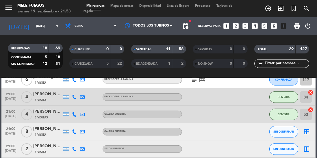
scroll to position [195, 0]
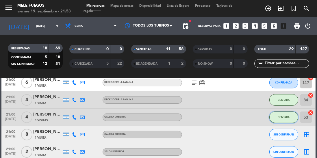
click at [282, 119] on button "SENTADA" at bounding box center [283, 118] width 29 height 12
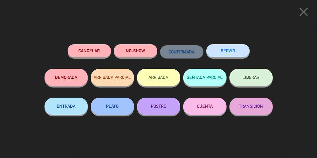
click at [261, 72] on button "LIBERAR" at bounding box center [250, 77] width 43 height 17
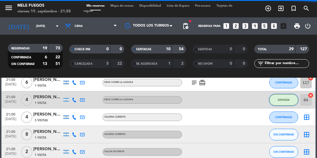
click at [288, 102] on button "SENTADA" at bounding box center [283, 100] width 29 height 12
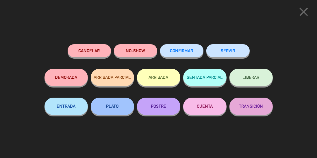
click at [259, 76] on span "LIBERAR" at bounding box center [251, 77] width 17 height 5
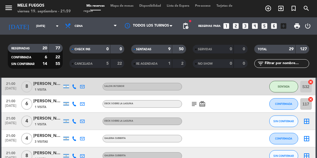
scroll to position [162, 0]
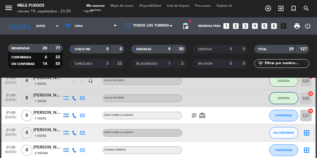
click at [286, 98] on span "SENTADA" at bounding box center [284, 98] width 12 height 3
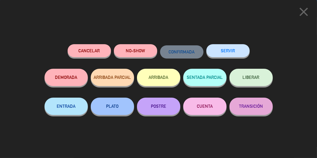
click at [261, 75] on button "LIBERAR" at bounding box center [250, 77] width 43 height 17
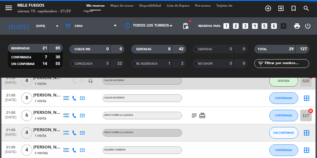
scroll to position [134, 0]
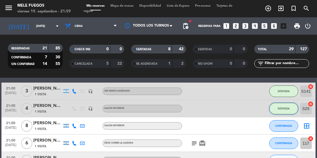
click at [287, 108] on span "SENTADA" at bounding box center [284, 108] width 12 height 3
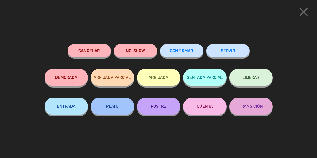
click at [257, 78] on span "LIBERAR" at bounding box center [251, 77] width 17 height 5
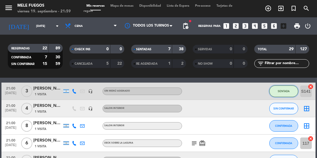
click at [285, 96] on button "SENTADA" at bounding box center [283, 92] width 29 height 12
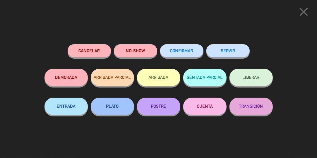
click at [257, 75] on span "LIBERAR" at bounding box center [251, 77] width 17 height 5
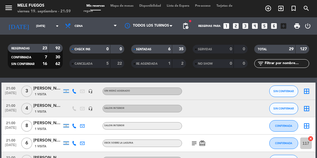
click at [123, 6] on span "Mapa de mesas" at bounding box center [121, 5] width 29 height 3
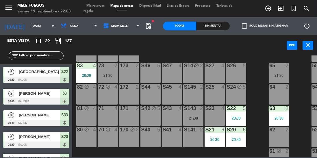
scroll to position [88, 0]
click at [101, 5] on span "Mis reservas" at bounding box center [96, 5] width 24 height 3
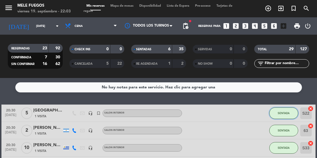
click at [285, 114] on span "SENTADA" at bounding box center [284, 113] width 12 height 3
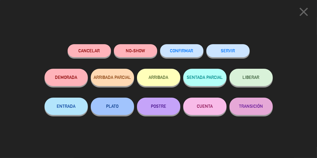
click at [259, 76] on span "LIBERAR" at bounding box center [251, 77] width 17 height 5
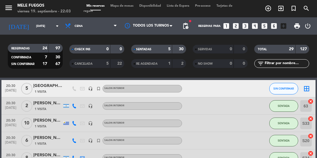
scroll to position [31, 0]
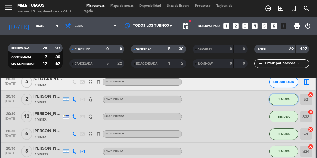
click at [288, 98] on span "SENTADA" at bounding box center [284, 99] width 12 height 3
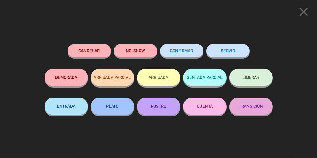
click at [255, 74] on button "LIBERAR" at bounding box center [250, 77] width 43 height 17
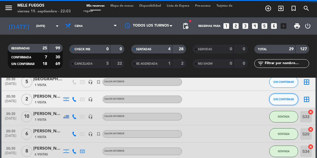
click at [289, 102] on button "SIN CONFIRMAR" at bounding box center [283, 100] width 29 height 12
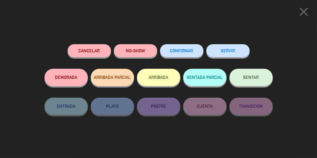
click at [286, 118] on div "close Cancelar NO-SHOW CONFIRMAR SERVIR DEMORADA ARRIBADA PARCIAL ARRIBADA SENT…" at bounding box center [158, 79] width 317 height 158
click at [298, 14] on icon "close" at bounding box center [303, 12] width 14 height 14
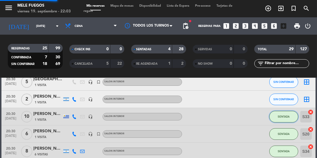
click at [288, 118] on button "SENTADA" at bounding box center [283, 117] width 29 height 12
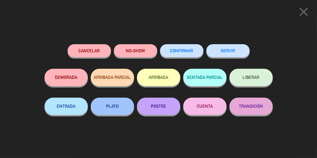
click at [255, 78] on span "LIBERAR" at bounding box center [251, 77] width 17 height 5
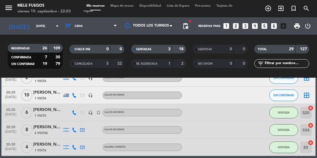
scroll to position [53, 0]
click at [288, 110] on button "SENTADA" at bounding box center [283, 113] width 29 height 12
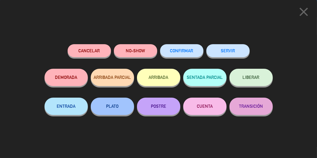
click at [259, 77] on span "LIBERAR" at bounding box center [251, 77] width 17 height 5
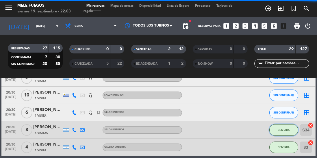
click at [288, 131] on span "SENTADA" at bounding box center [284, 129] width 12 height 3
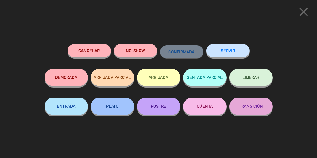
click at [259, 81] on button "LIBERAR" at bounding box center [250, 77] width 43 height 17
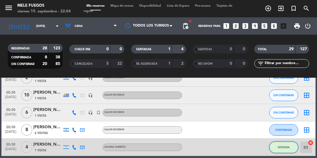
click at [281, 147] on span "SENTADA" at bounding box center [284, 147] width 12 height 3
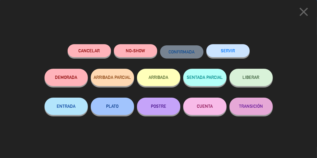
click at [259, 80] on span "LIBERAR" at bounding box center [251, 77] width 17 height 5
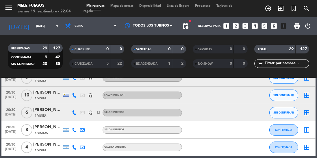
click at [128, 5] on span "Mapa de mesas" at bounding box center [121, 5] width 29 height 3
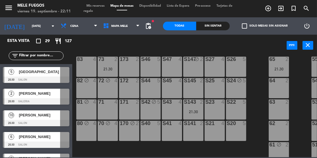
scroll to position [94, 0]
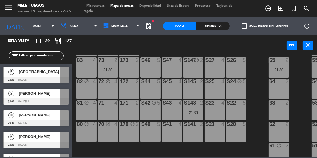
click at [191, 53] on div "power_input close" at bounding box center [179, 46] width 214 height 22
click at [267, 61] on div "65" at bounding box center [269, 59] width 10 height 5
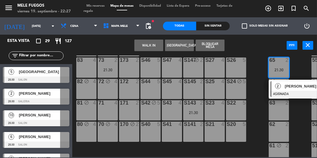
click at [255, 67] on div "100 8 101 8 102 8 103 8 104 8 S32 8 S33 14 S34 8 75 block 4 85 block 5 175 2 57…" at bounding box center [196, 106] width 242 height 102
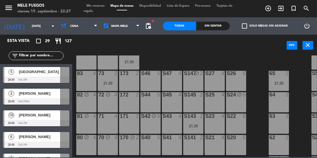
scroll to position [66, 0]
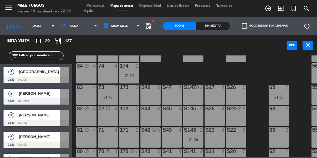
click at [29, 22] on input "vie. [DATE]" at bounding box center [50, 26] width 42 height 9
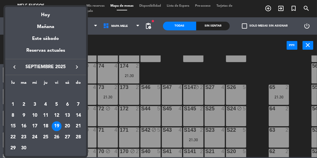
click at [67, 127] on div "20" at bounding box center [67, 126] width 10 height 10
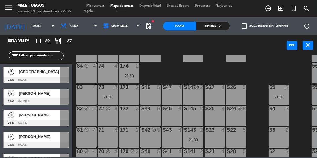
type input "sáb. [DATE]"
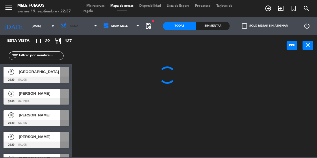
click at [71, 21] on span "Cena" at bounding box center [79, 26] width 42 height 13
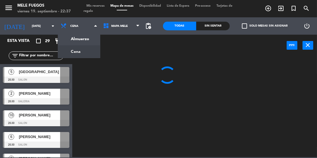
click at [76, 39] on ng-component "menu Mele Fuegos viernes 19. septiembre - 22:37 Mis reservas Mapa de mesas Disp…" at bounding box center [158, 78] width 317 height 157
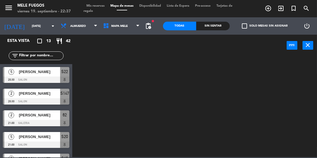
click at [92, 5] on span "Mis reservas" at bounding box center [96, 5] width 24 height 3
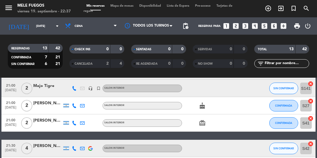
scroll to position [154, 0]
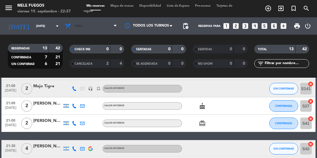
click at [78, 22] on span "Cena" at bounding box center [91, 26] width 58 height 13
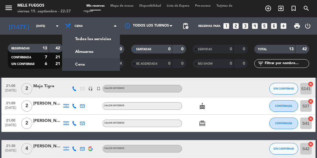
click at [90, 47] on div "menu Mele Fuegos viernes 19. septiembre - 22:37 Mis reservas Mapa de mesas Disp…" at bounding box center [158, 39] width 317 height 78
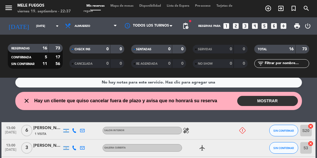
scroll to position [1, 0]
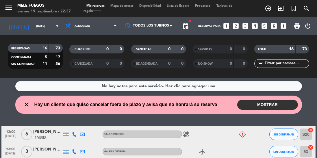
click at [264, 106] on button "MOSTRAR" at bounding box center [267, 105] width 61 height 10
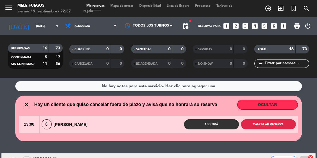
click at [260, 124] on button "Cancelar reserva" at bounding box center [268, 124] width 55 height 10
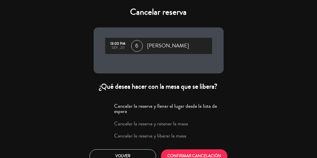
scroll to position [8, 0]
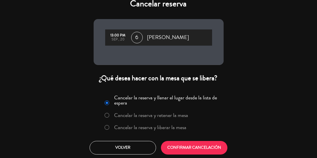
click at [107, 125] on input "Cancelar la reserva y liberar la mesa" at bounding box center [107, 127] width 4 height 4
radio input "true"
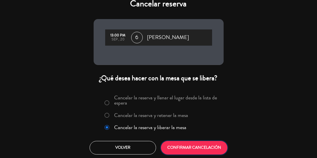
click at [186, 142] on button "CONFIRMAR CANCELACIÓN" at bounding box center [194, 148] width 66 height 14
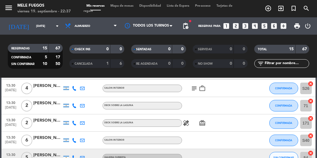
scroll to position [216, 0]
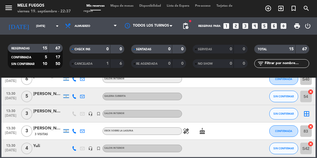
click at [305, 116] on icon "border_all" at bounding box center [306, 113] width 7 height 7
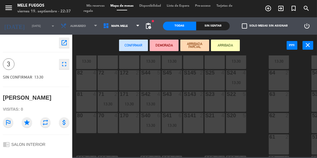
scroll to position [103, 0]
click at [227, 105] on div "S22 5" at bounding box center [236, 101] width 20 height 20
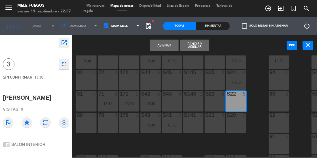
click at [171, 43] on button "Asignar" at bounding box center [164, 46] width 29 height 12
